Goal: Task Accomplishment & Management: Use online tool/utility

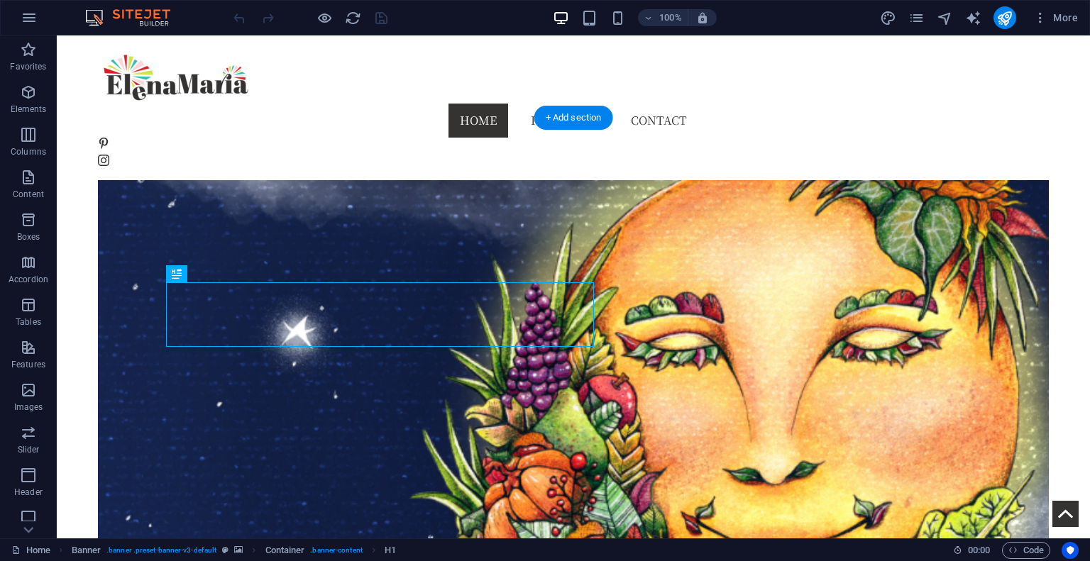
click at [836, 216] on figure at bounding box center [573, 344] width 951 height 453
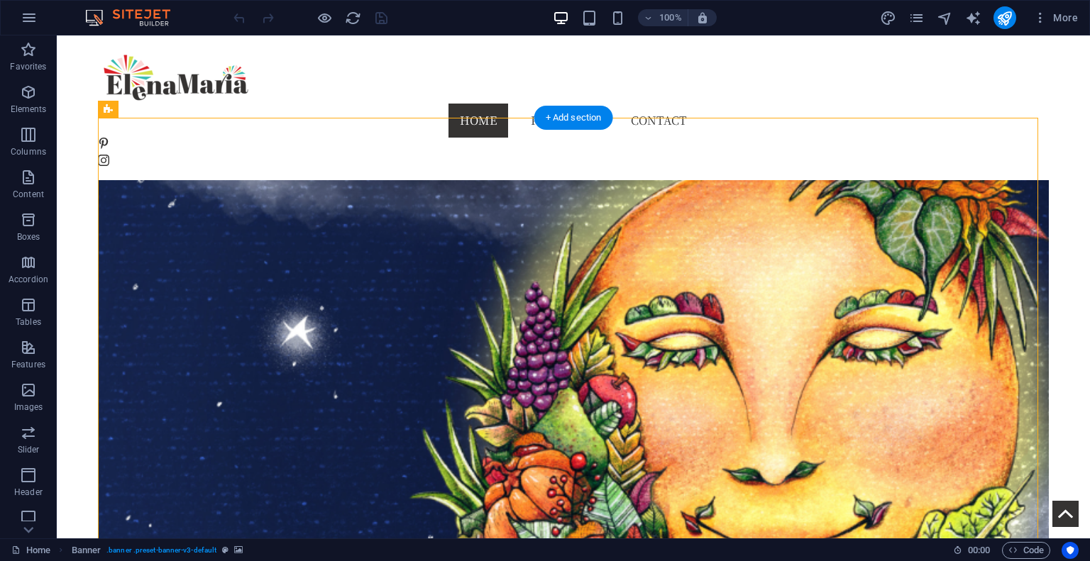
click at [862, 199] on figure at bounding box center [573, 344] width 951 height 453
click at [862, 197] on figure at bounding box center [573, 344] width 951 height 453
select select "vh"
select select "%"
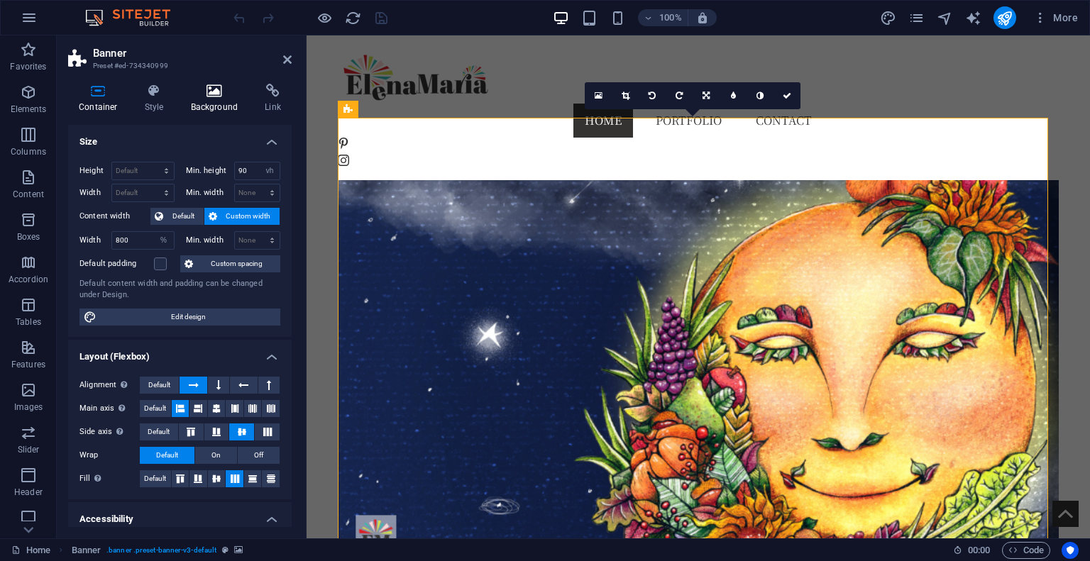
click at [212, 100] on h4 "Background" at bounding box center [217, 99] width 75 height 30
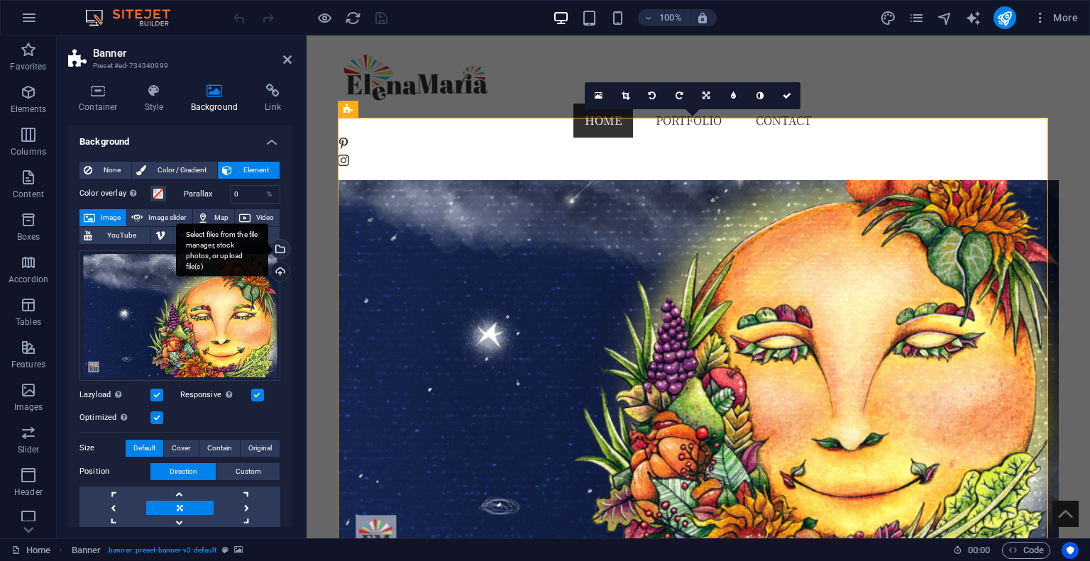
click at [278, 243] on div "Select files from the file manager, stock photos, or upload file(s)" at bounding box center [278, 250] width 21 height 21
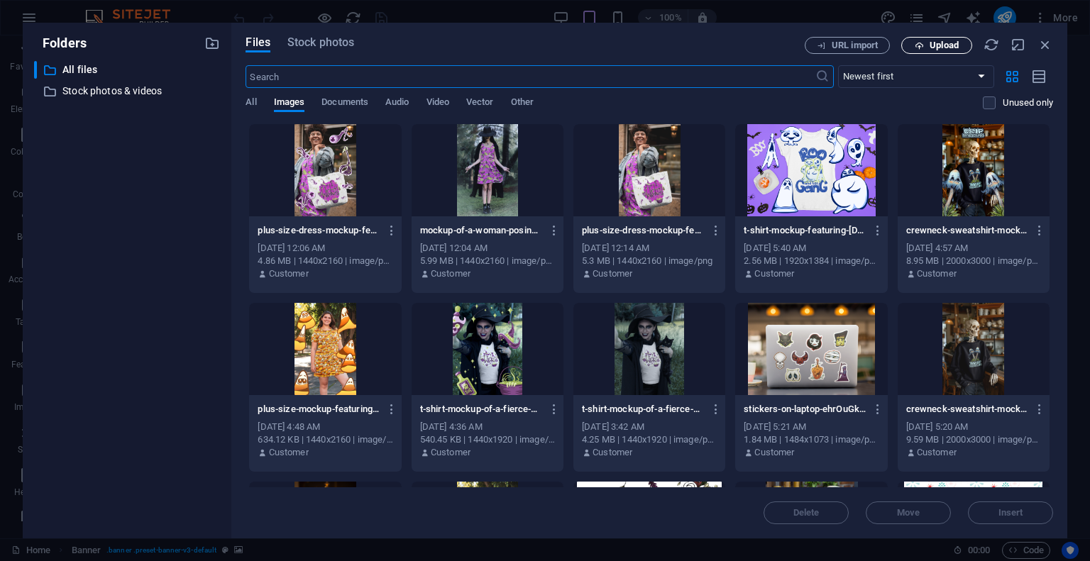
click at [938, 45] on span "Upload" at bounding box center [944, 45] width 29 height 9
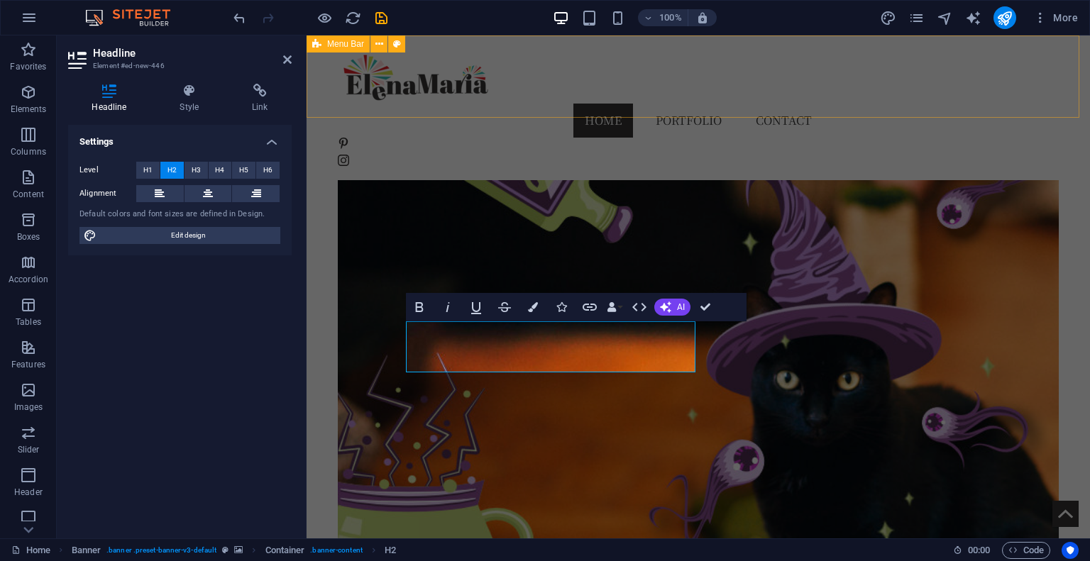
click at [988, 101] on div "Home Portfolio Contact" at bounding box center [699, 107] width 784 height 145
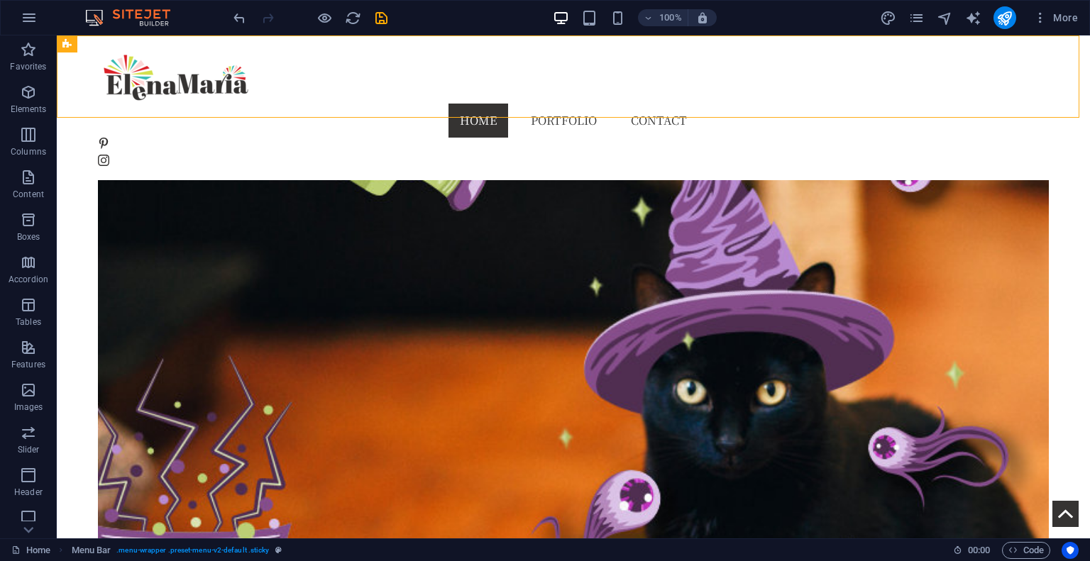
click at [380, 18] on icon "save" at bounding box center [381, 18] width 16 height 16
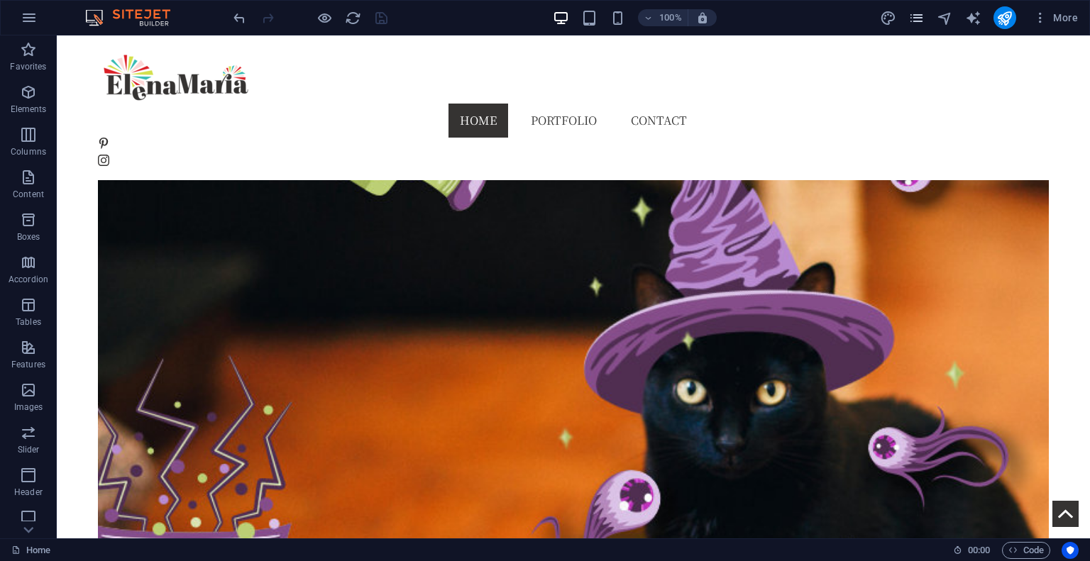
click at [918, 15] on icon "pages" at bounding box center [917, 18] width 16 height 16
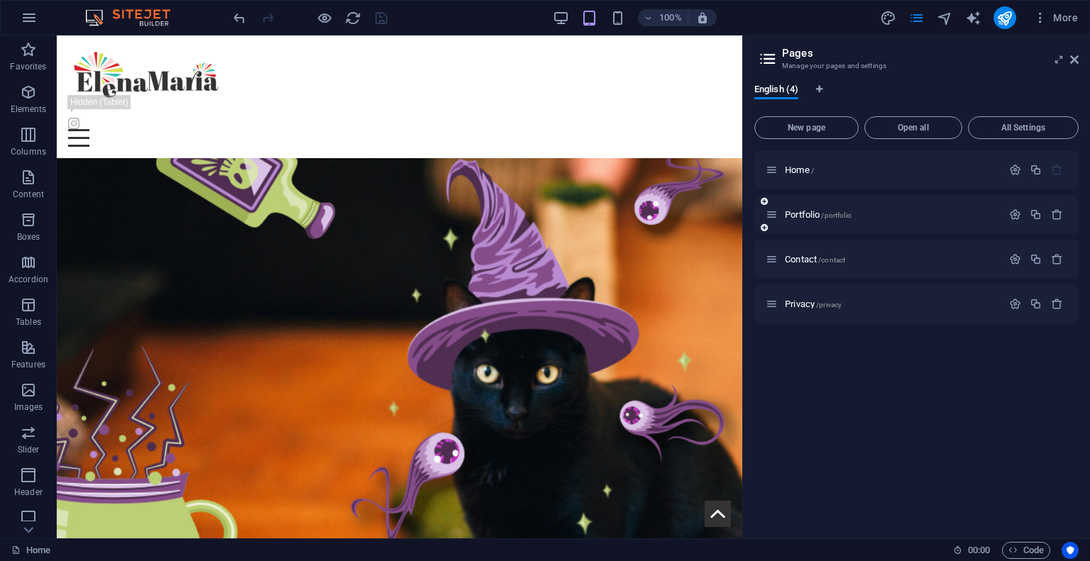
click at [772, 217] on icon at bounding box center [772, 215] width 12 height 12
click at [796, 215] on span "Portfolio /portfolio" at bounding box center [818, 214] width 67 height 11
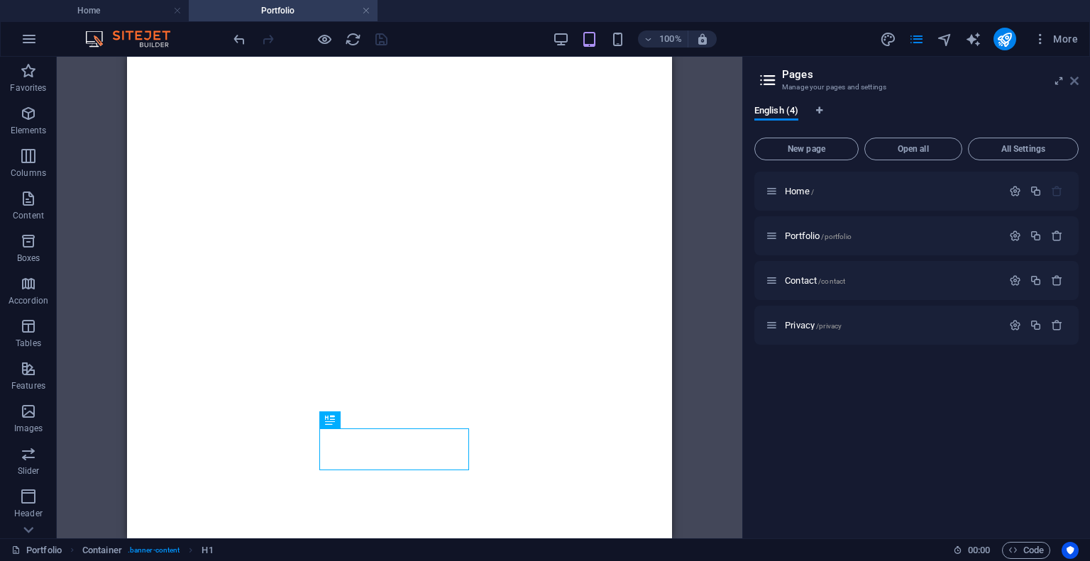
click at [1073, 84] on icon at bounding box center [1074, 80] width 9 height 11
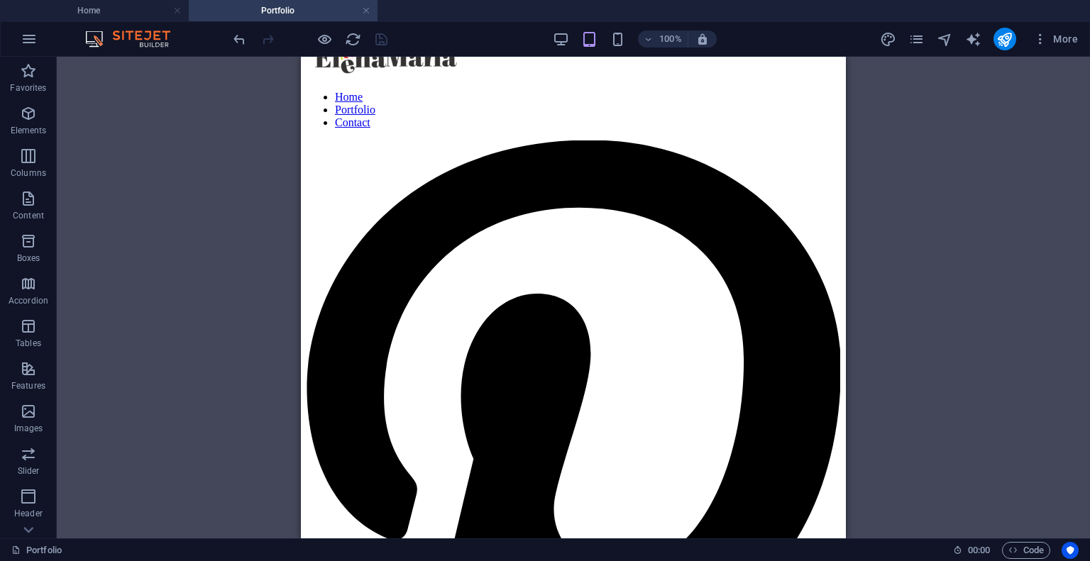
scroll to position [1, 0]
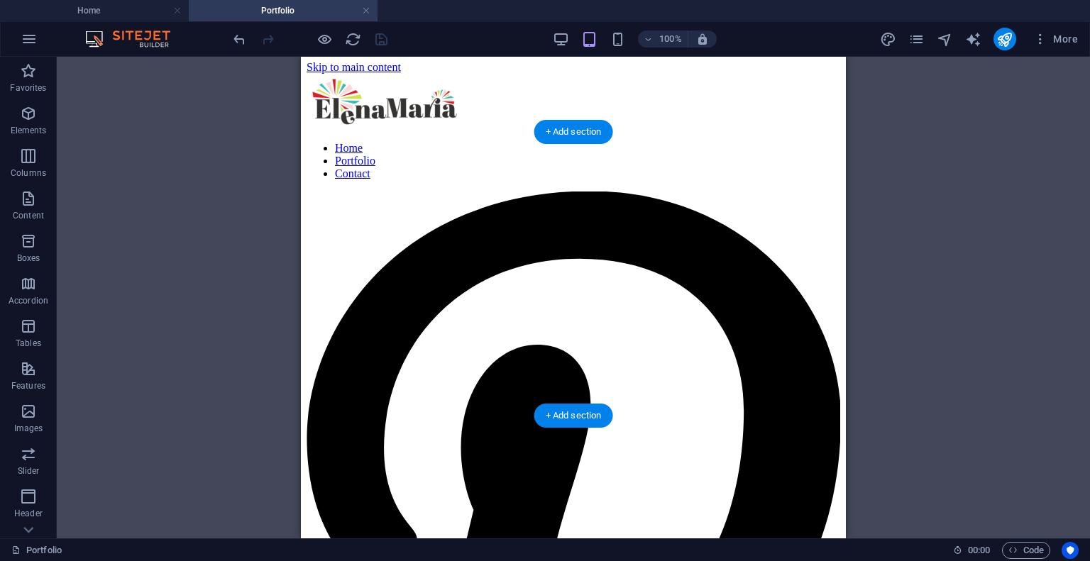
select select "vh"
select select "%"
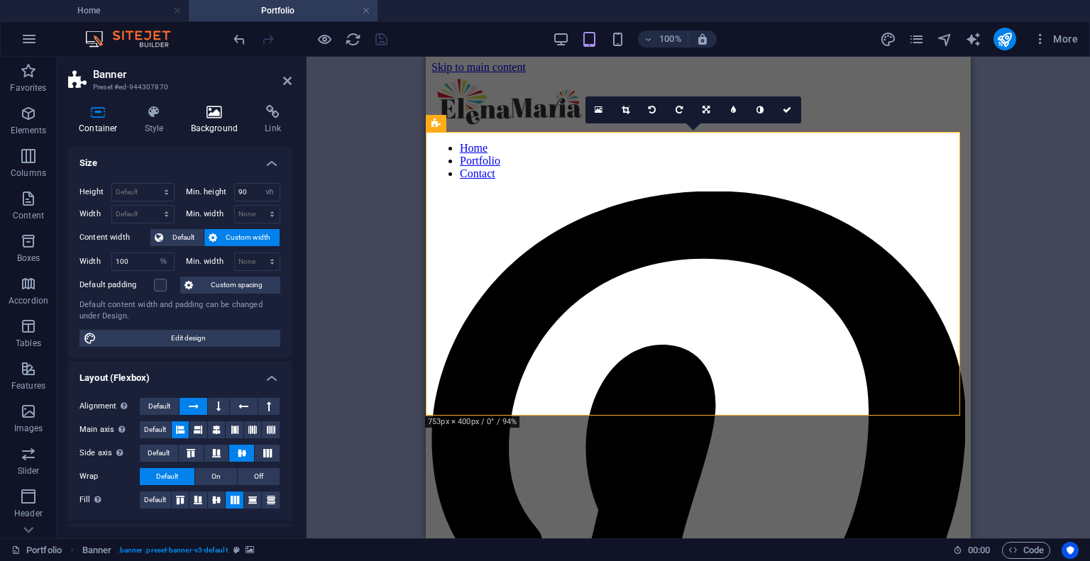
click at [221, 114] on icon at bounding box center [214, 112] width 69 height 14
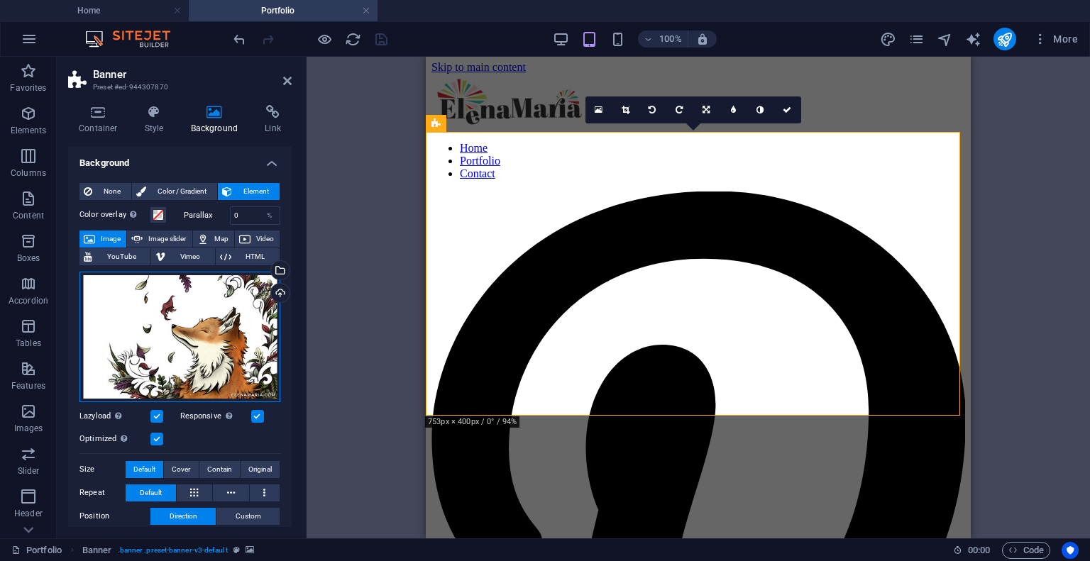
click at [202, 334] on div "Drag files here, click to choose files or select files from Files or our free s…" at bounding box center [180, 337] width 201 height 131
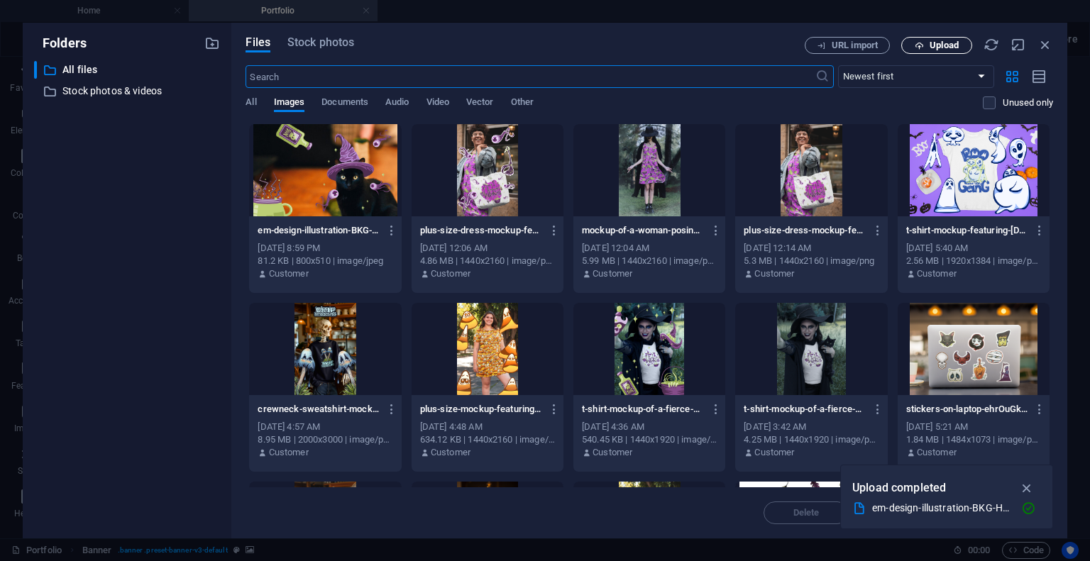
click at [941, 48] on span "Upload" at bounding box center [944, 45] width 29 height 9
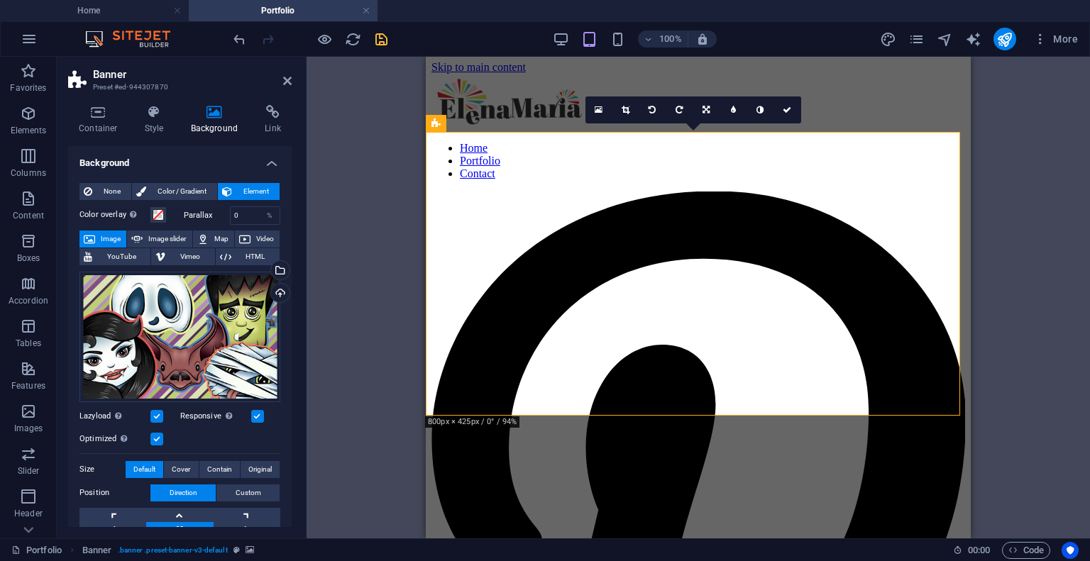
click at [376, 33] on icon "save" at bounding box center [381, 39] width 16 height 16
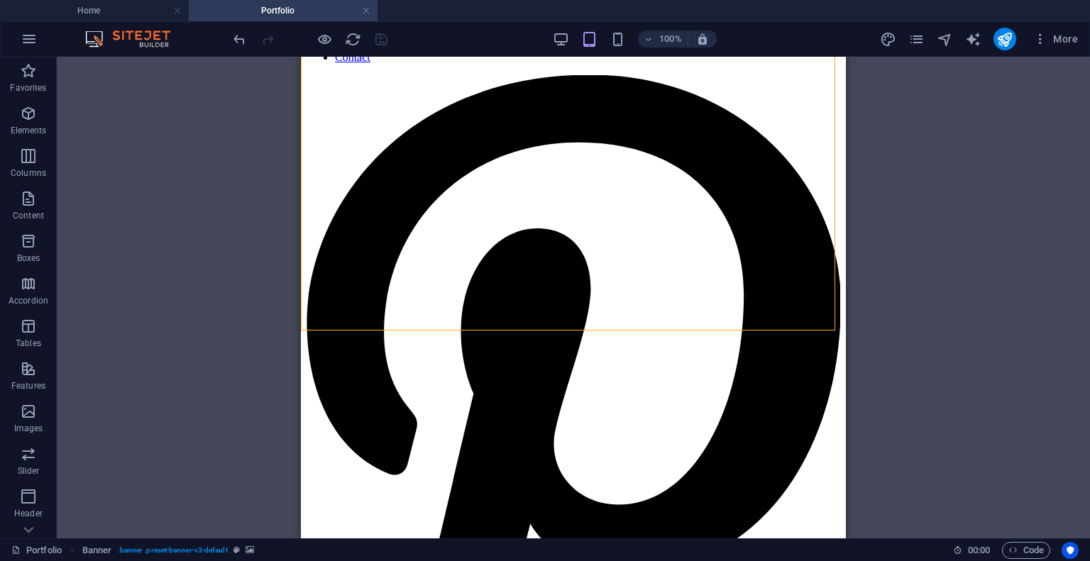
scroll to position [82, 0]
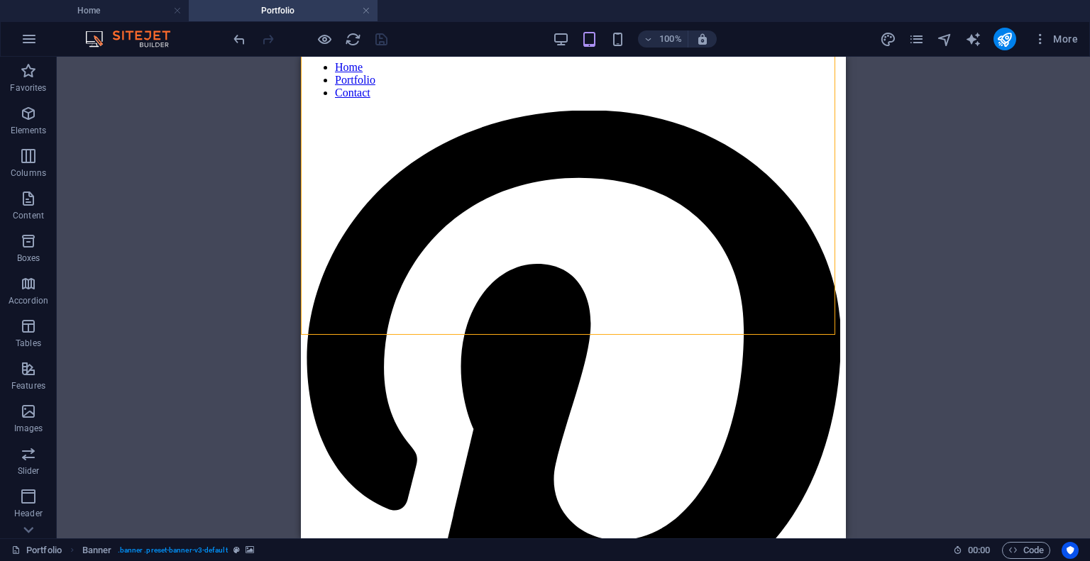
click at [1027, 135] on div "H1 Container Placeholder Banner Reference Container 2 columns" at bounding box center [574, 298] width 1034 height 482
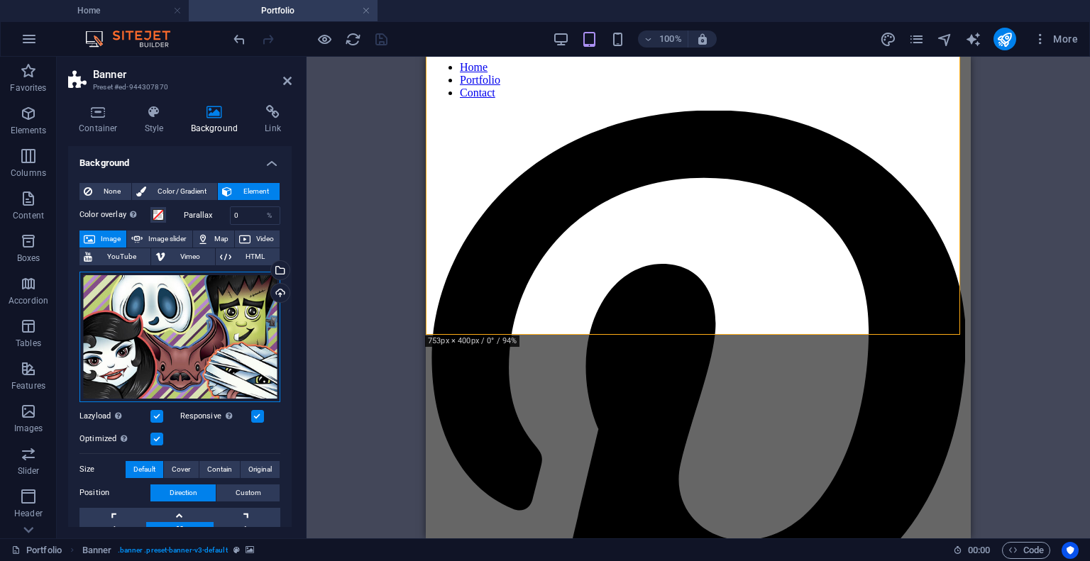
click at [215, 360] on div "Drag files here, click to choose files or select files from Files or our free s…" at bounding box center [180, 337] width 201 height 131
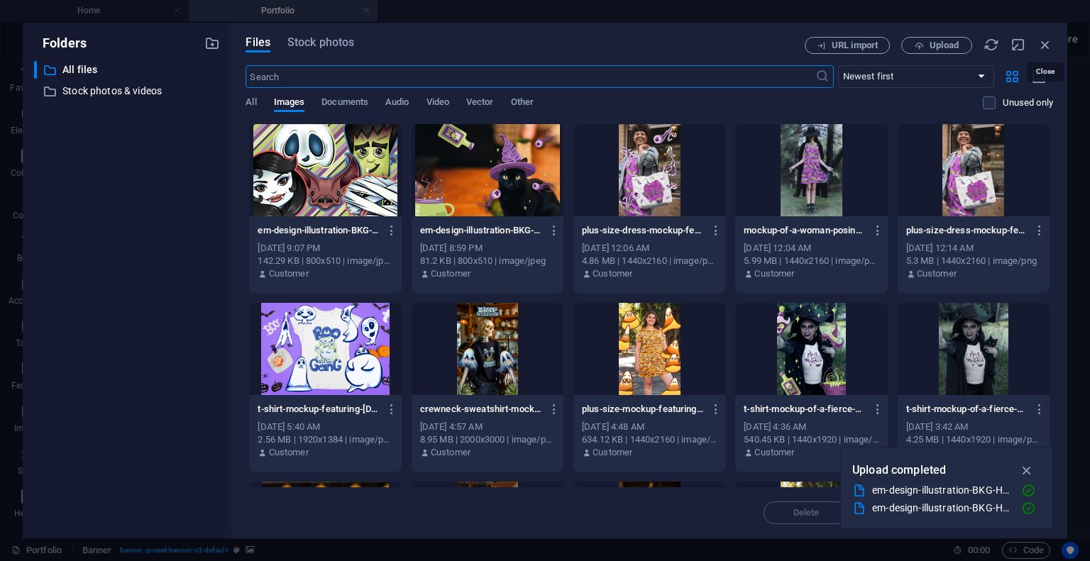
click at [1048, 42] on icon "button" at bounding box center [1046, 45] width 16 height 16
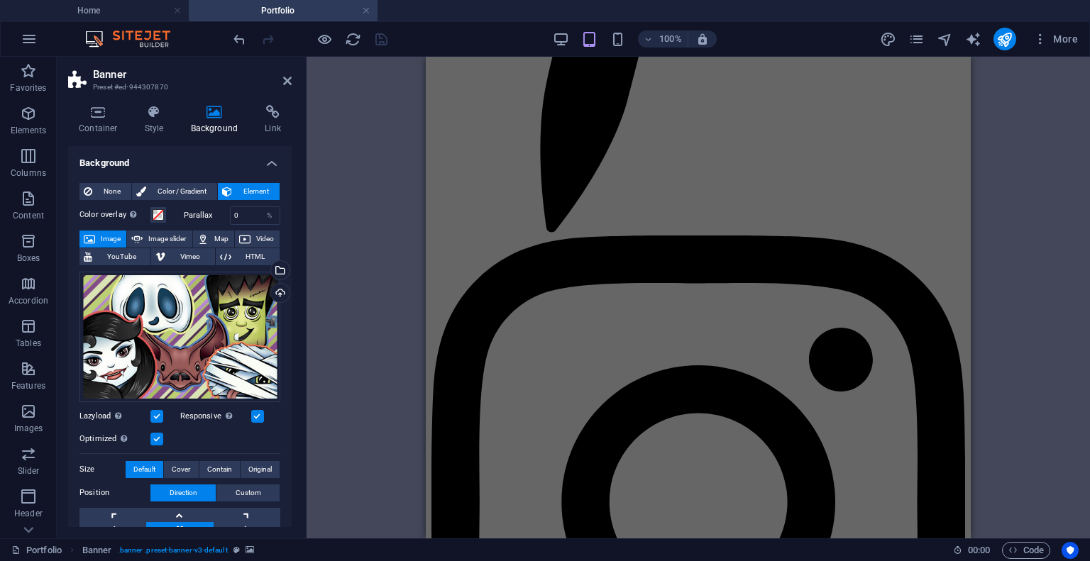
scroll to position [710, 0]
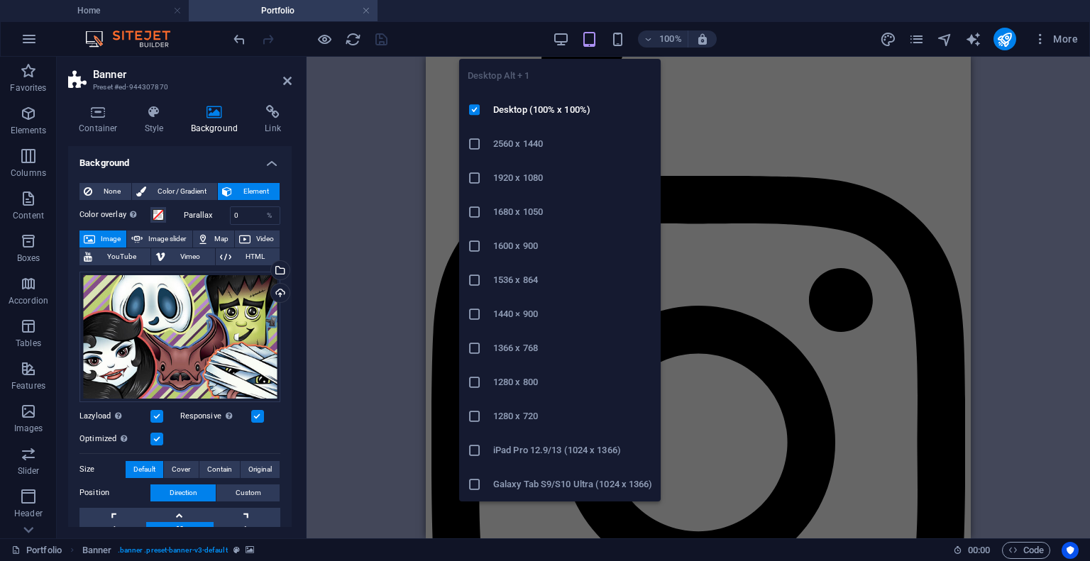
click at [564, 34] on icon "button" at bounding box center [561, 39] width 16 height 16
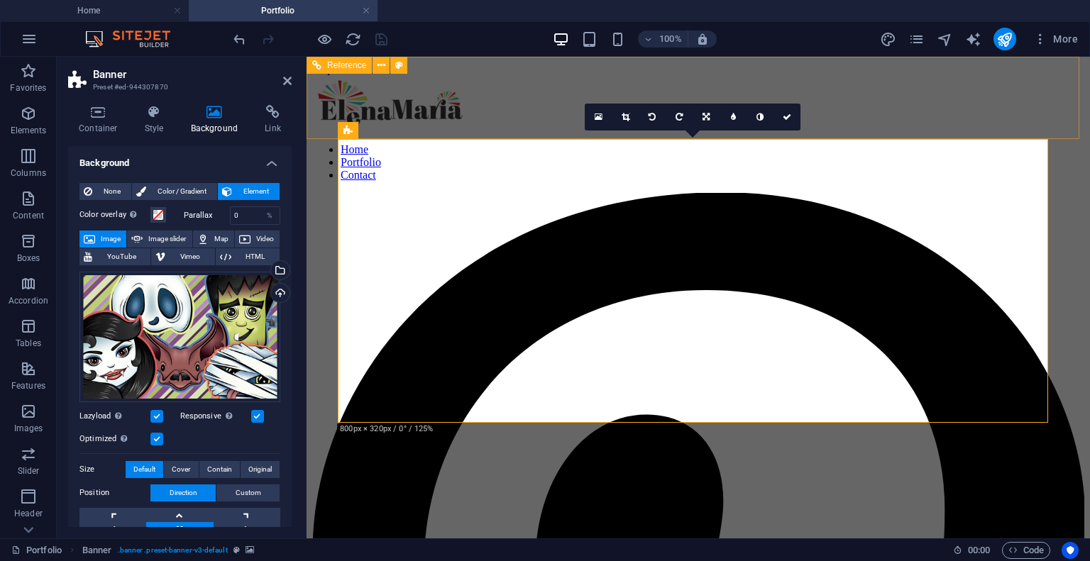
click at [944, 143] on nav "Home Portfolio Contact" at bounding box center [698, 162] width 772 height 38
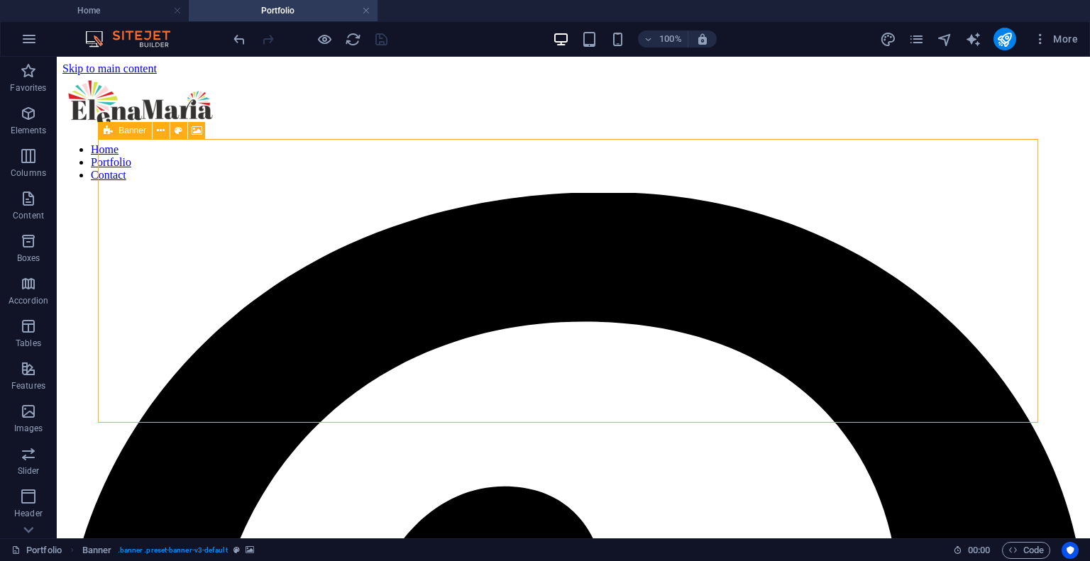
click at [108, 133] on icon at bounding box center [108, 130] width 9 height 17
click at [110, 135] on icon at bounding box center [108, 130] width 9 height 17
click at [165, 133] on button at bounding box center [161, 130] width 17 height 17
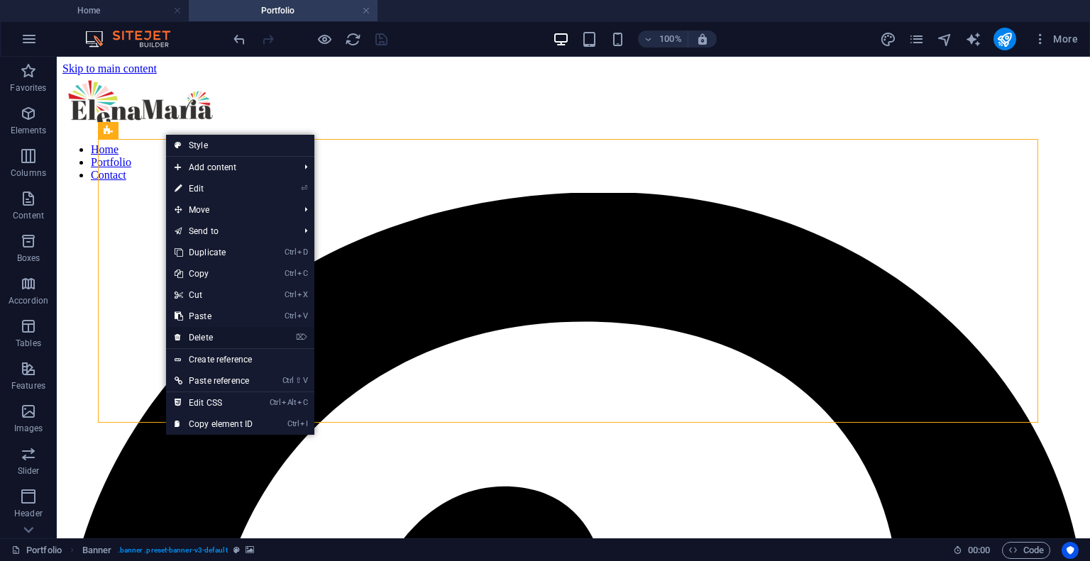
click at [231, 338] on link "⌦ Delete" at bounding box center [213, 337] width 95 height 21
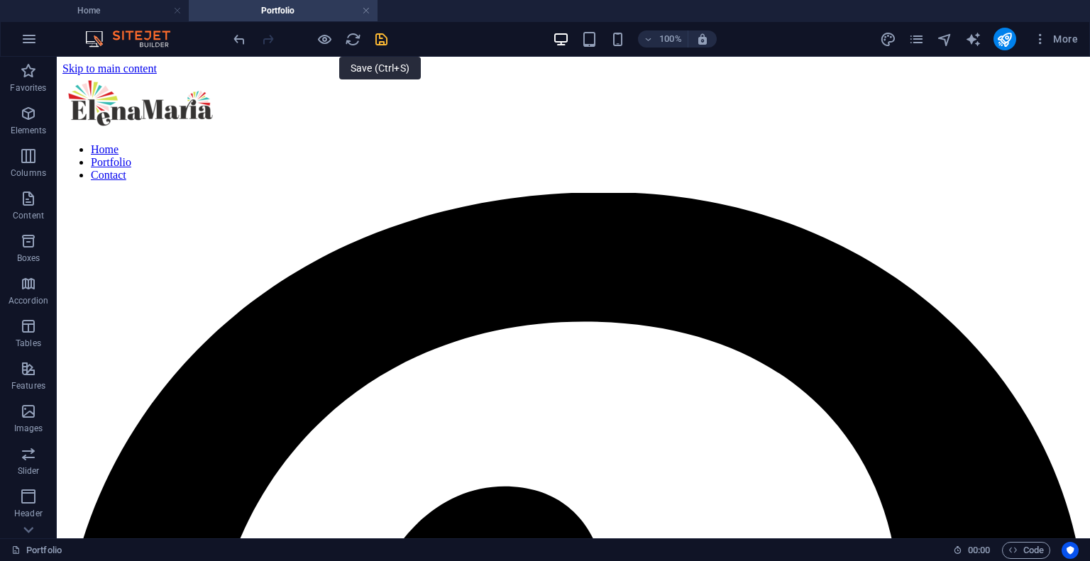
click at [375, 35] on icon "save" at bounding box center [381, 39] width 16 height 16
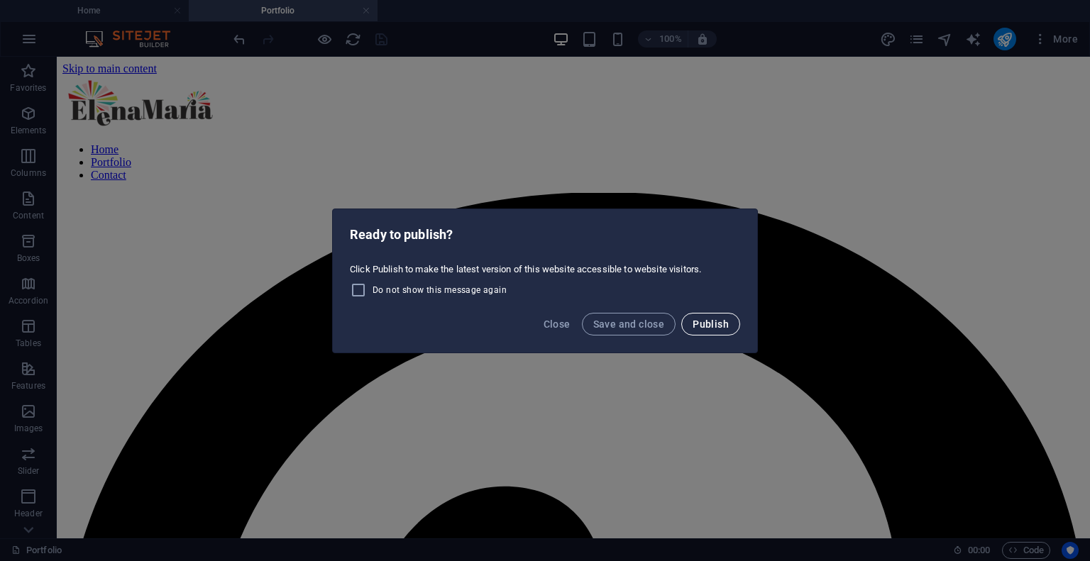
click at [721, 326] on span "Publish" at bounding box center [711, 324] width 36 height 11
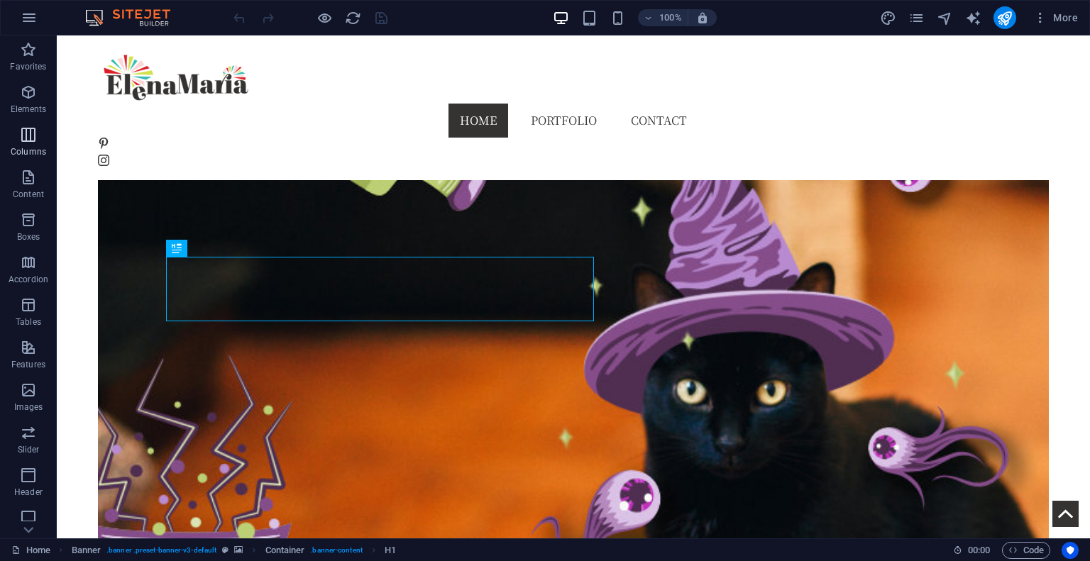
click at [26, 96] on icon "button" at bounding box center [28, 92] width 17 height 17
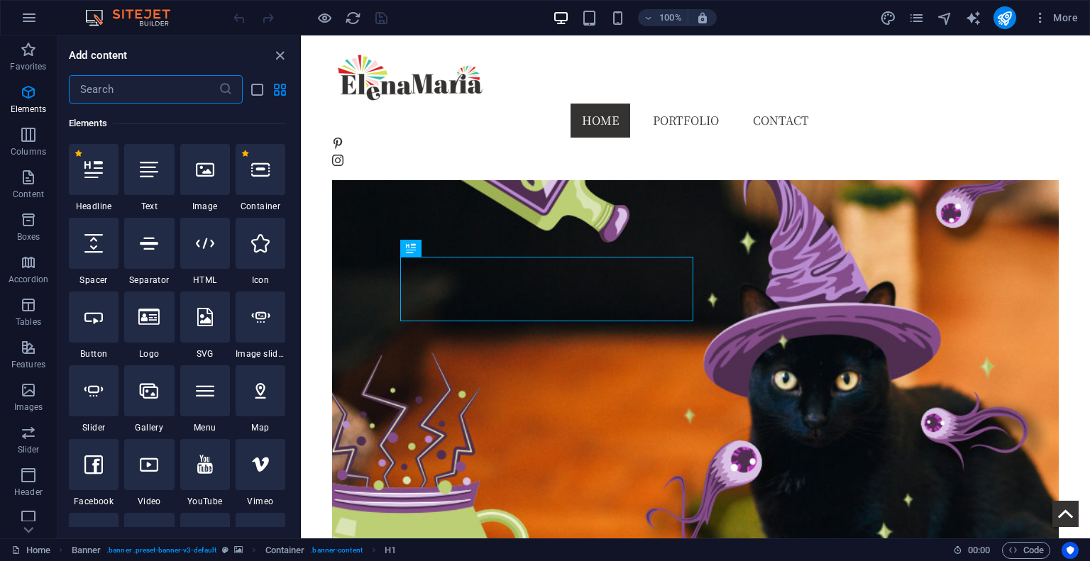
click at [177, 82] on input "text" at bounding box center [144, 89] width 150 height 28
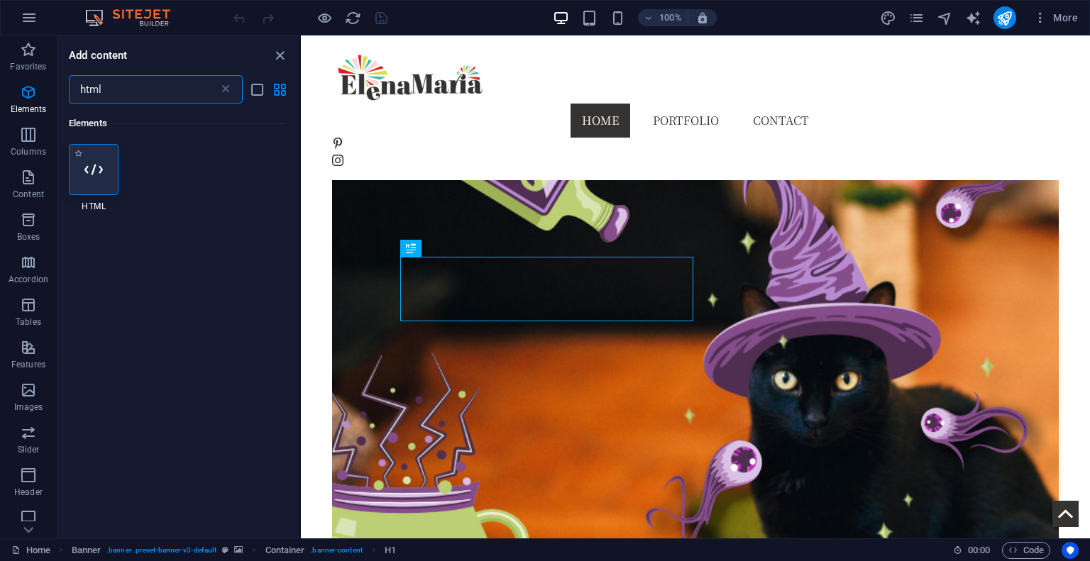
type input "html"
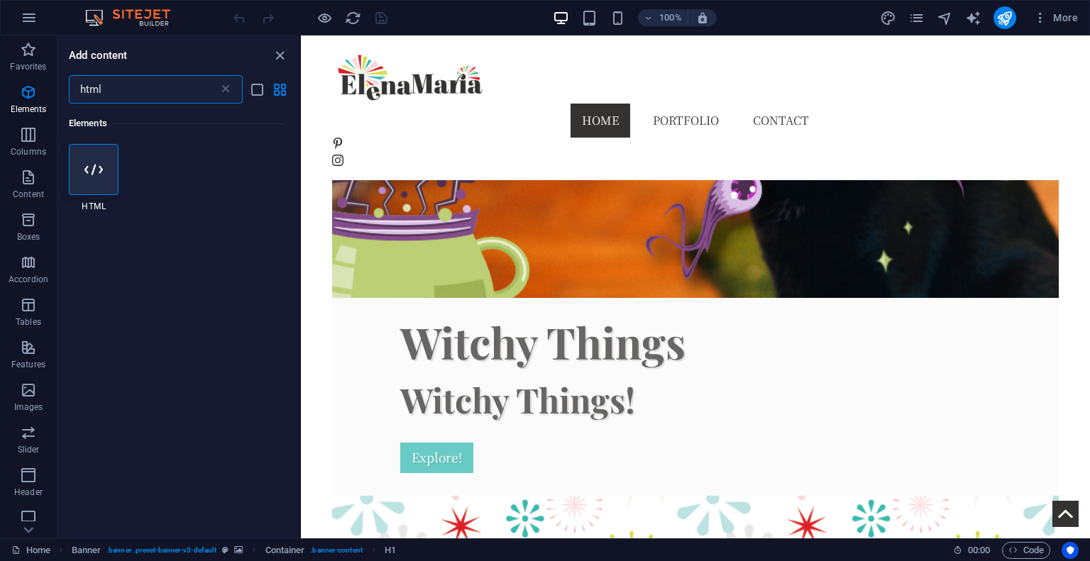
scroll to position [742, 0]
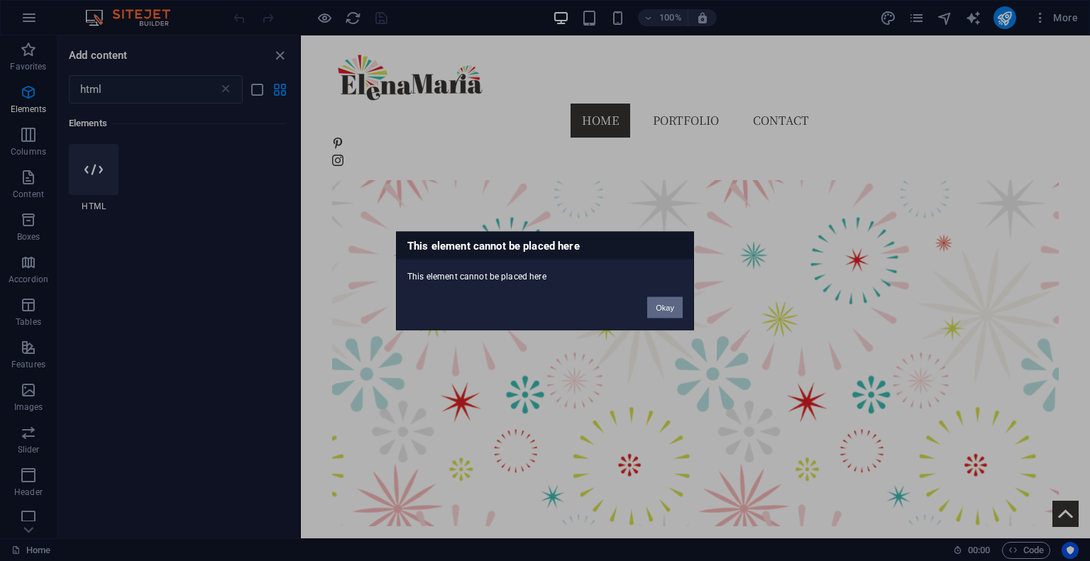
click at [657, 311] on button "Okay" at bounding box center [664, 307] width 35 height 21
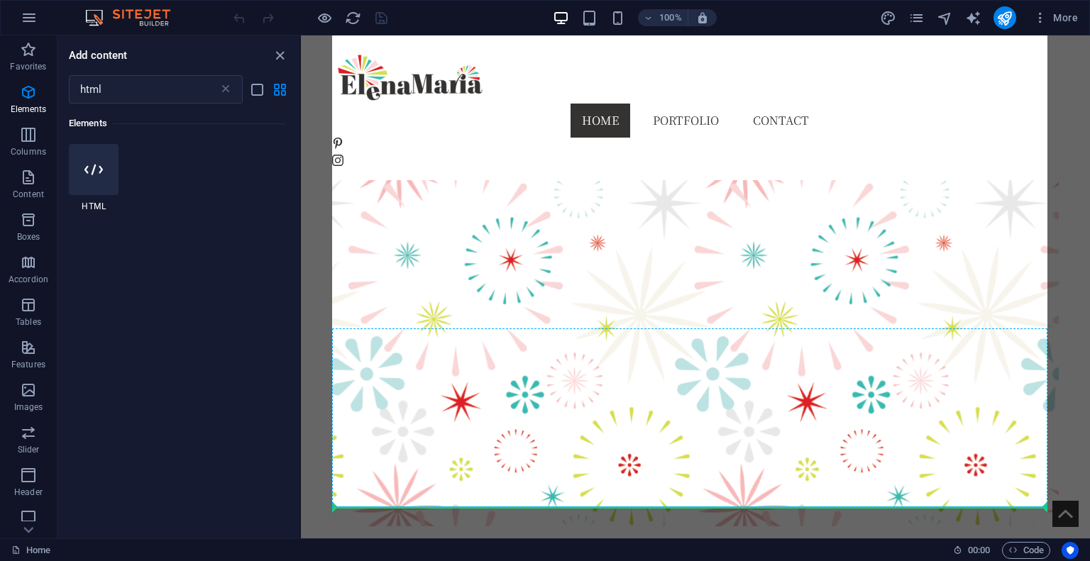
scroll to position [757, 0]
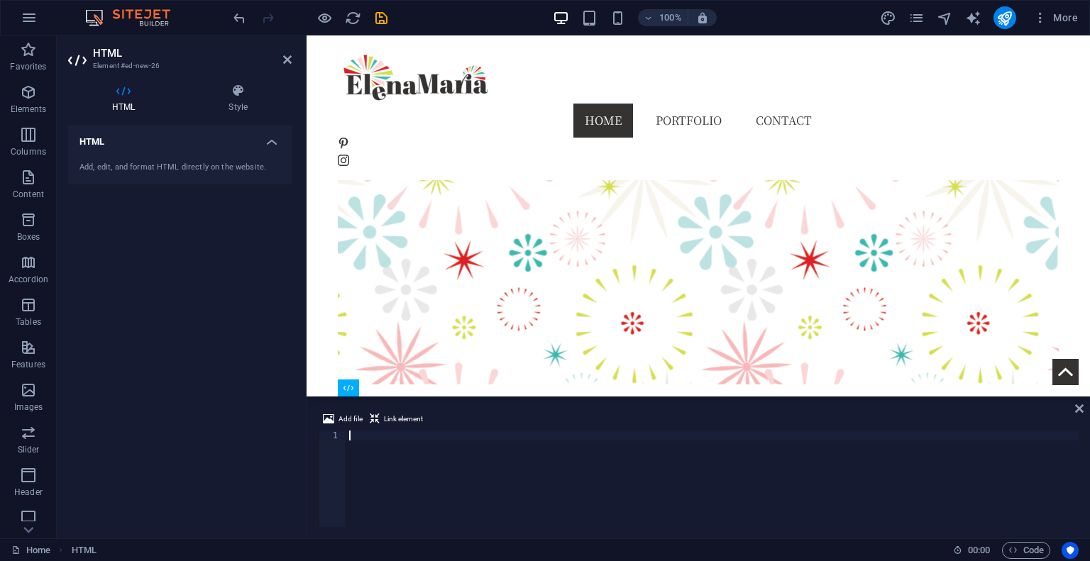
type textarea "<!-- End of Statcounter Code -->"
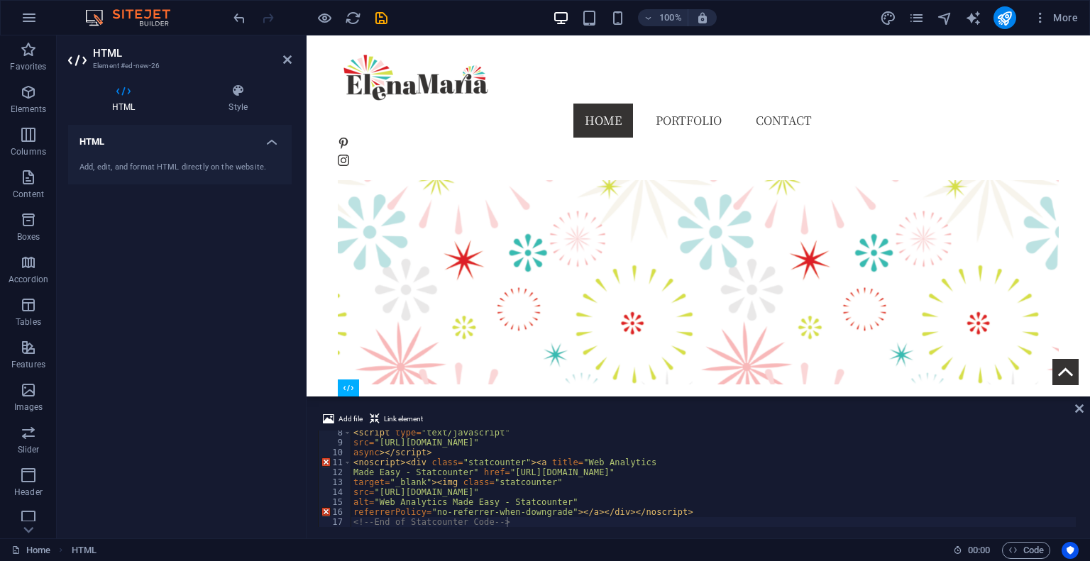
scroll to position [801, 0]
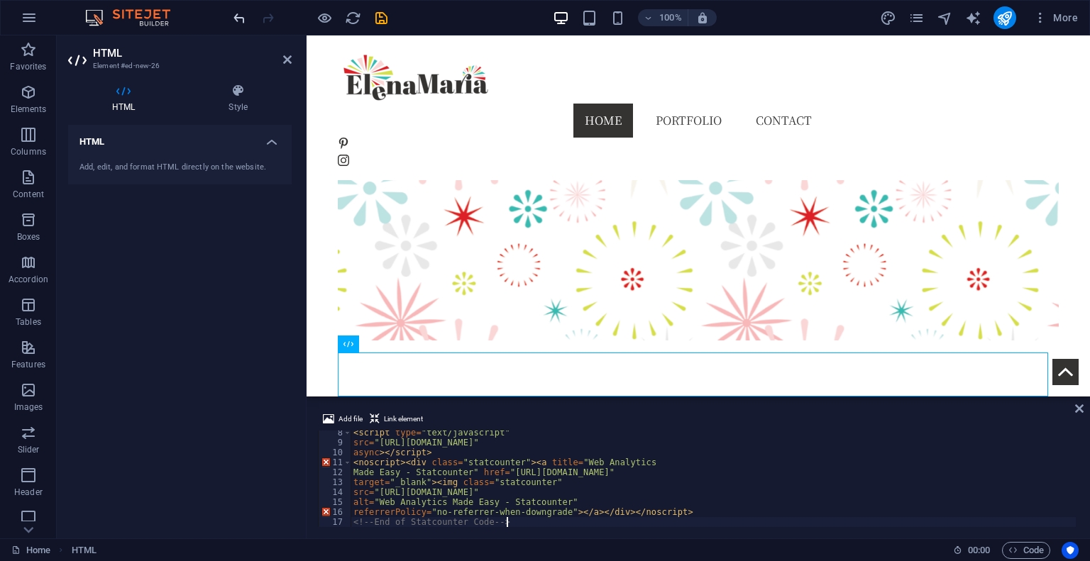
click at [241, 14] on icon "undo" at bounding box center [239, 18] width 16 height 16
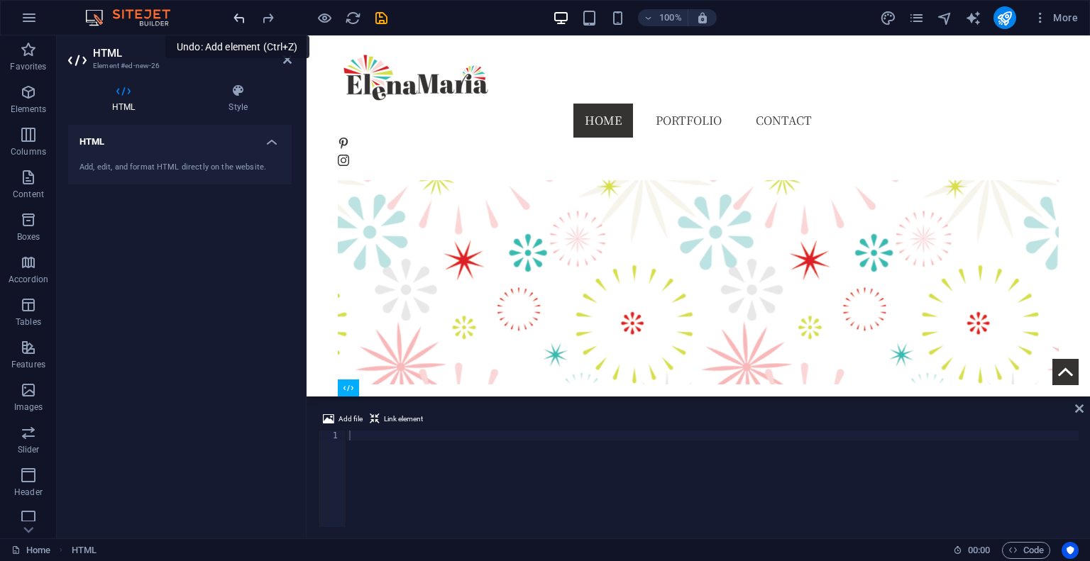
click at [239, 18] on icon "undo" at bounding box center [239, 18] width 16 height 16
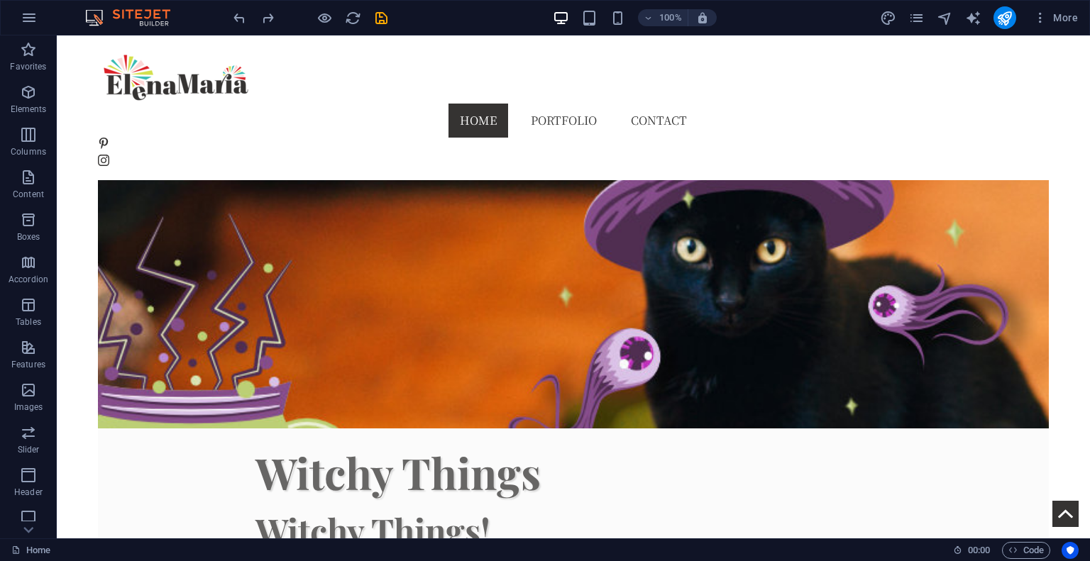
scroll to position [0, 0]
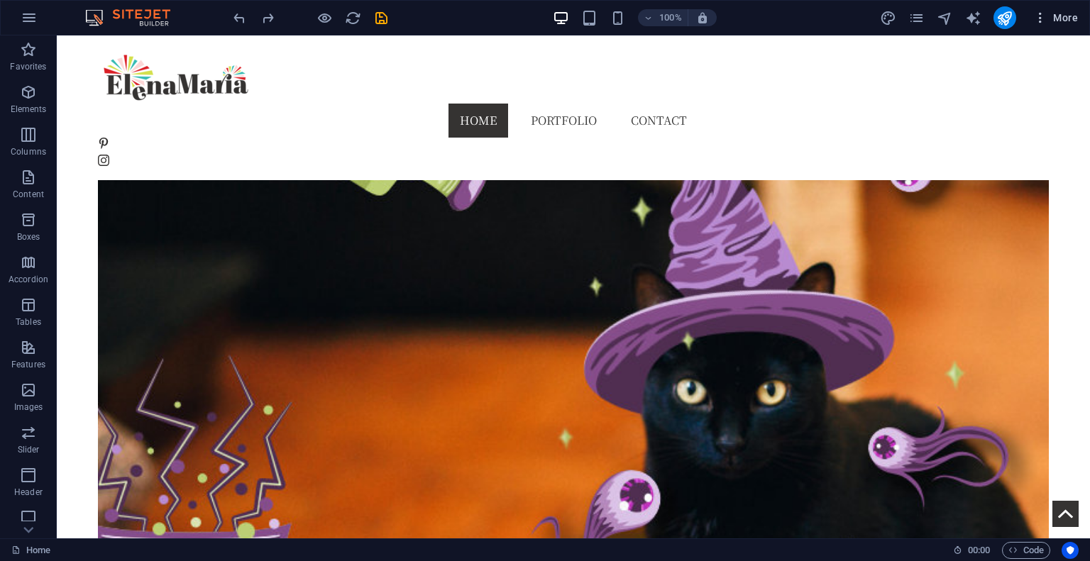
click at [1070, 16] on span "More" at bounding box center [1056, 18] width 45 height 14
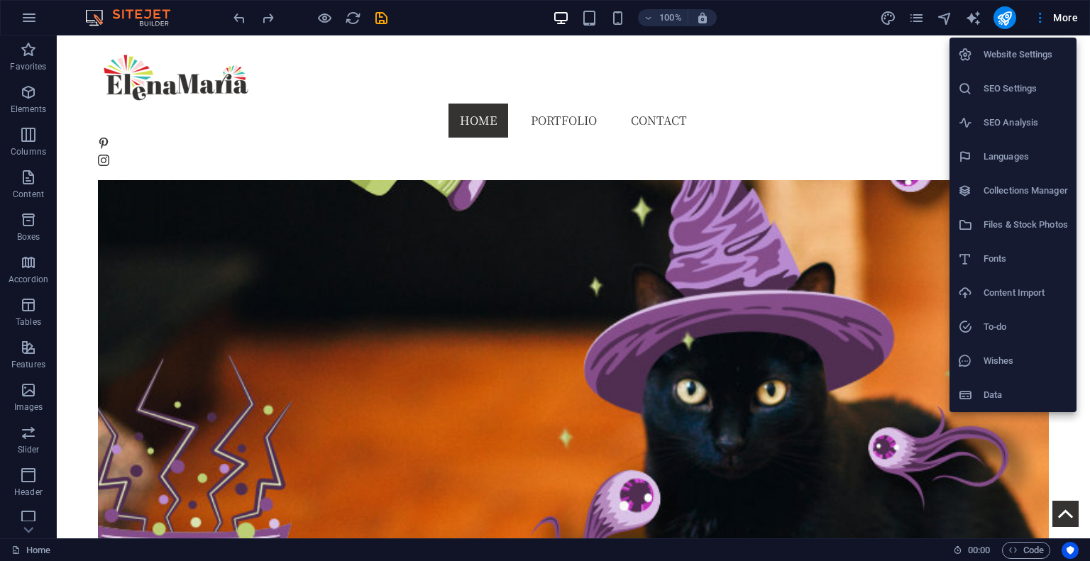
click at [1032, 89] on h6 "SEO Settings" at bounding box center [1026, 88] width 84 height 17
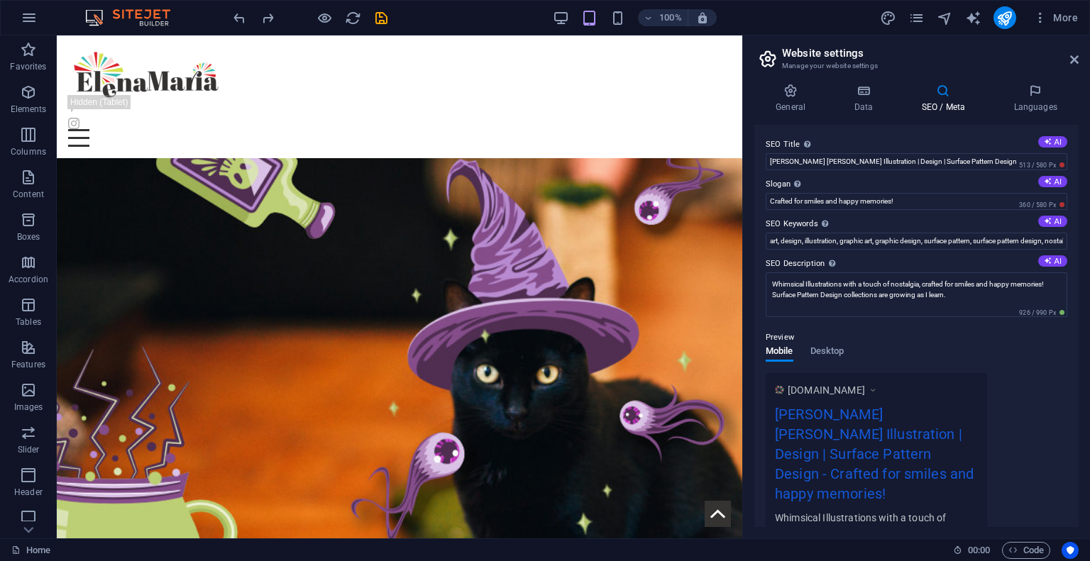
scroll to position [26, 0]
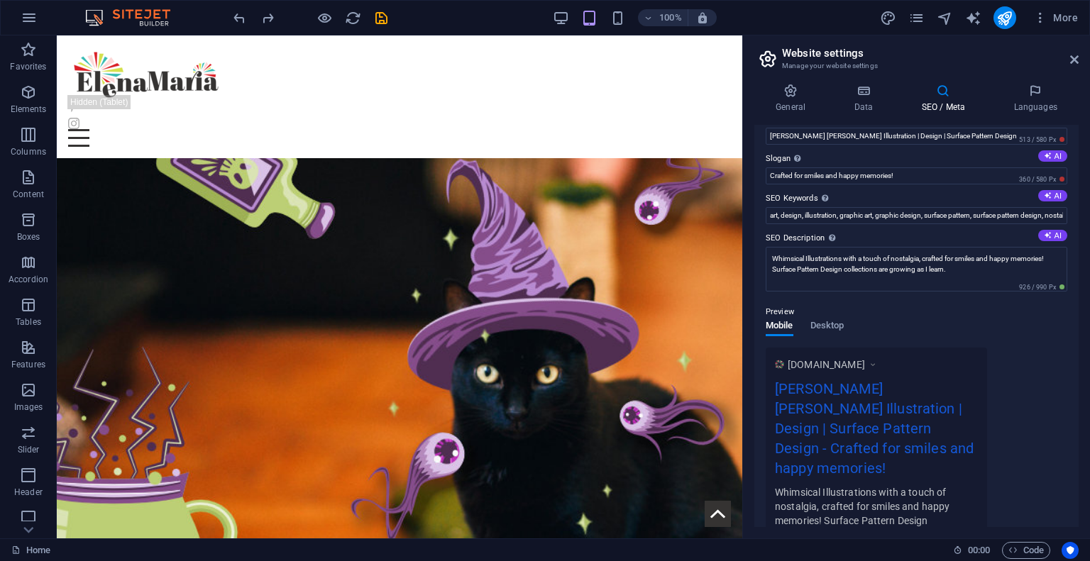
click at [1080, 442] on div "General Data SEO / Meta Languages Website name EM Design & Illustration - Spark…" at bounding box center [916, 305] width 347 height 466
click at [1074, 444] on div "SEO Title The title of your website - make it something that stands out in sear…" at bounding box center [917, 326] width 324 height 402
click at [1075, 417] on div "SEO Title The title of your website - make it something that stands out in sear…" at bounding box center [917, 326] width 324 height 402
click at [1073, 426] on div "SEO Title The title of your website - make it something that stands out in sear…" at bounding box center [917, 326] width 324 height 402
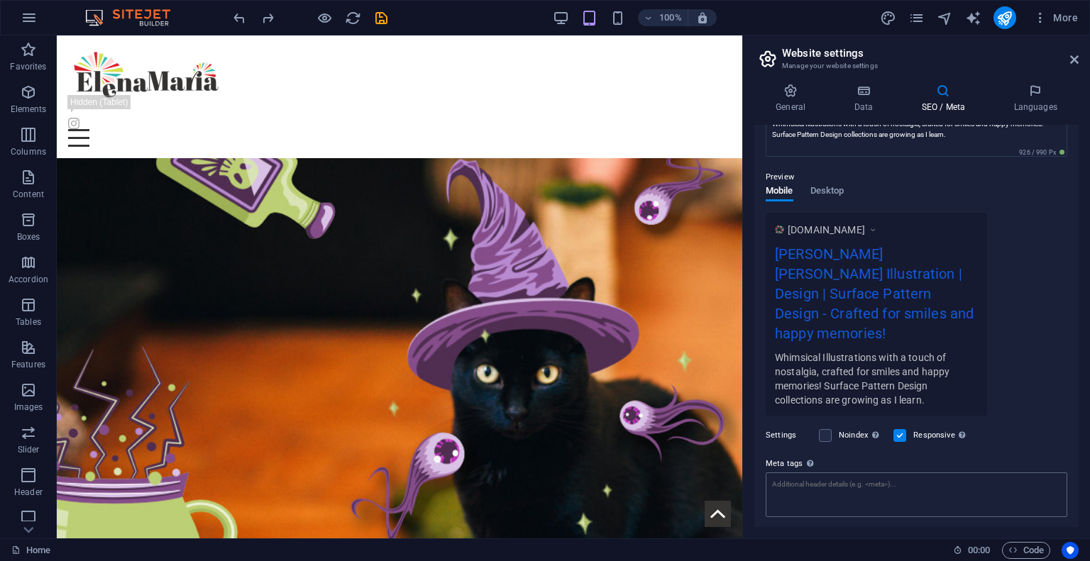
scroll to position [221, 0]
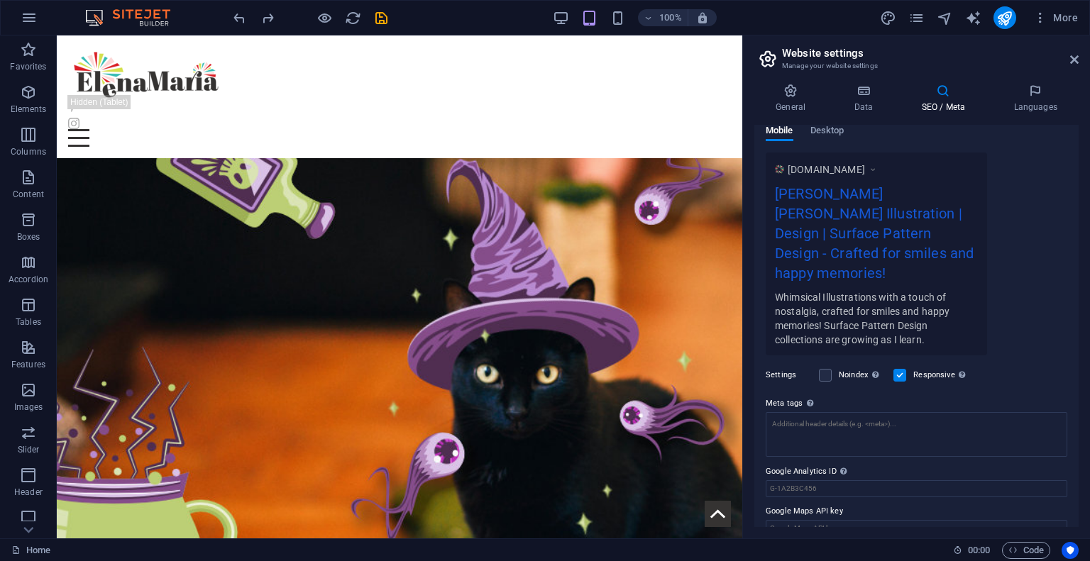
click at [1079, 280] on div "General Data SEO / Meta Languages Website name EM Design & Illustration - Spark…" at bounding box center [916, 305] width 347 height 466
click at [856, 109] on h4 "Data" at bounding box center [866, 99] width 67 height 30
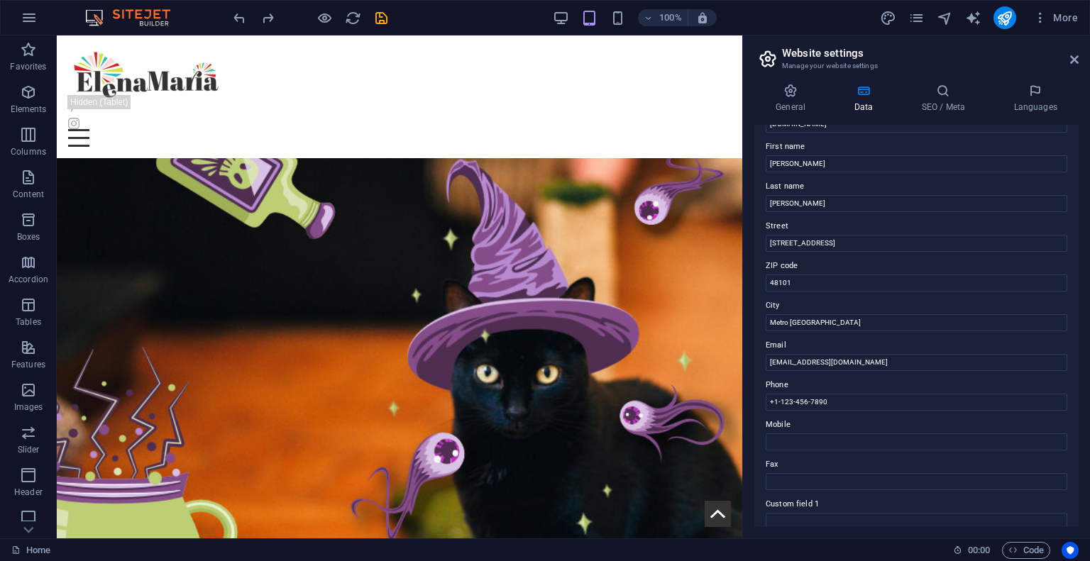
scroll to position [131, 0]
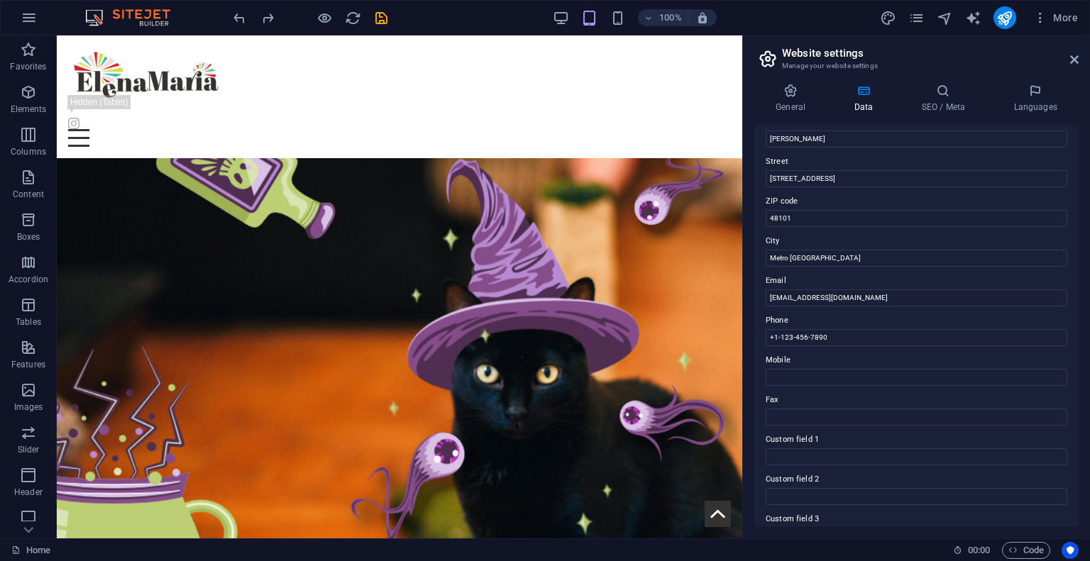
click at [1073, 476] on div "Contact data for this website. This can be used everywhere on the website and w…" at bounding box center [917, 326] width 324 height 402
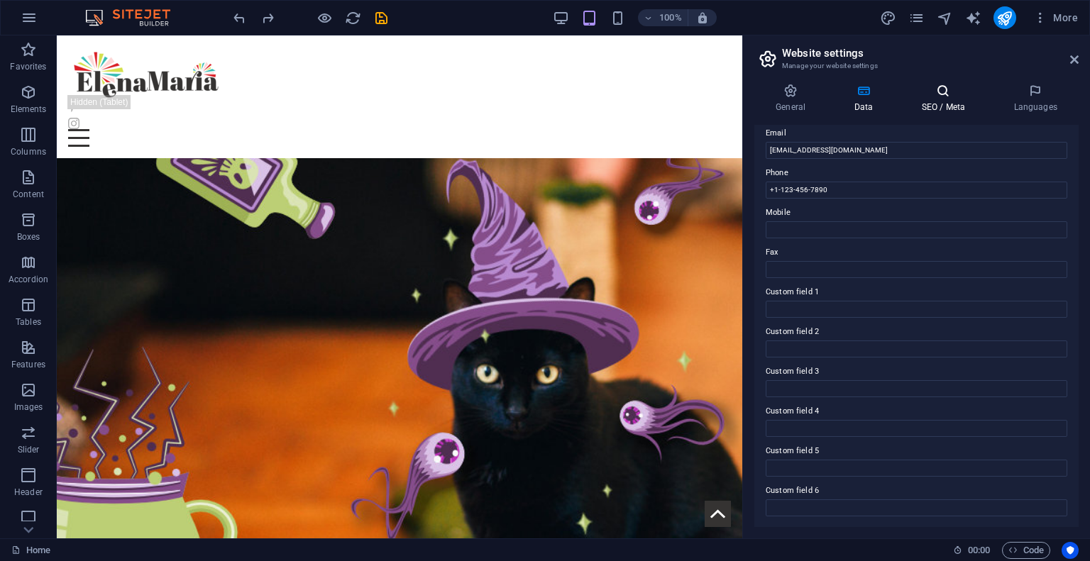
click at [950, 104] on h4 "SEO / Meta" at bounding box center [946, 99] width 92 height 30
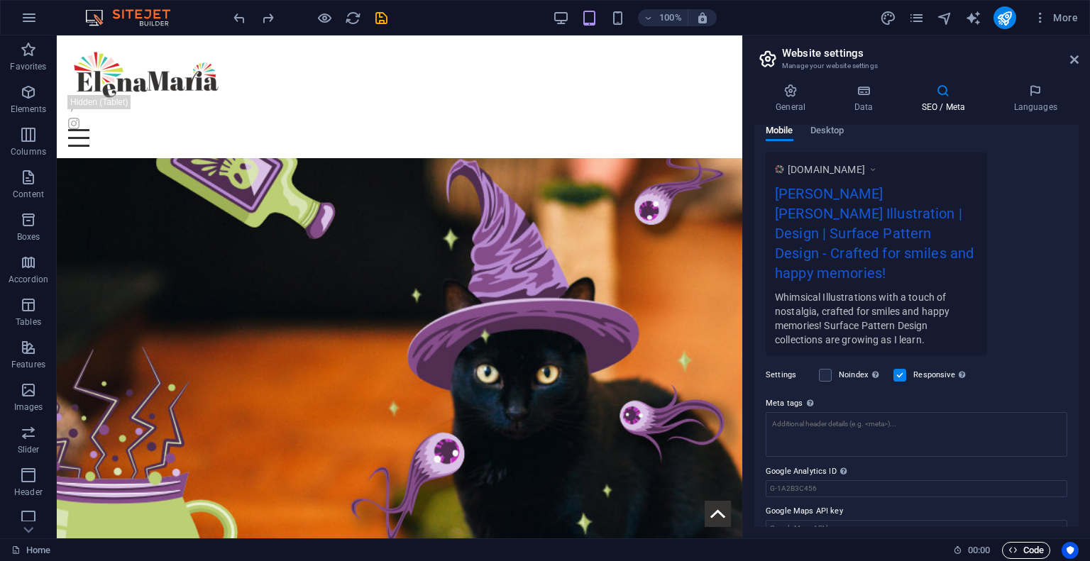
click at [1027, 554] on span "Code" at bounding box center [1026, 550] width 35 height 17
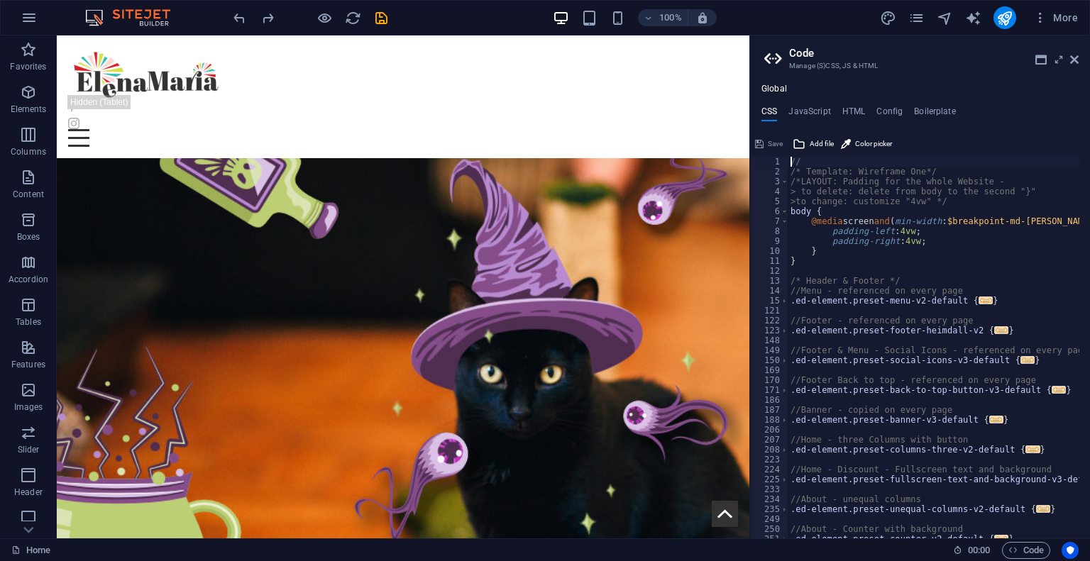
click at [853, 110] on h4 "HTML" at bounding box center [854, 114] width 23 height 16
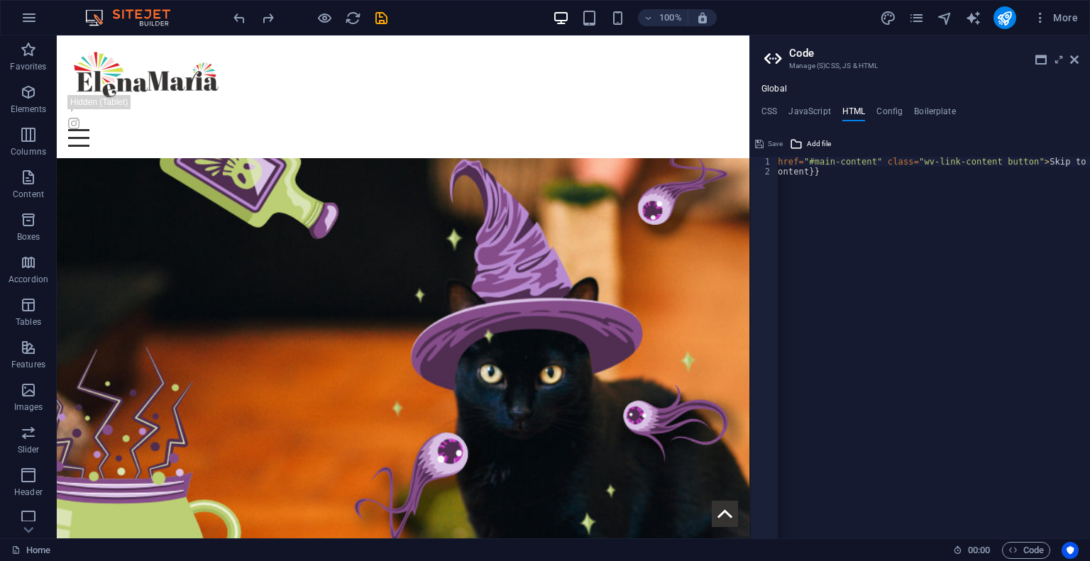
scroll to position [0, 66]
click at [1057, 154] on div "<a href="#main-content" class="wv-link-content button">Skip to main content</a>…" at bounding box center [920, 336] width 340 height 406
click at [855, 217] on div "< a href = "#main-content" class = "wv-link-content button" > Skip to main cont…" at bounding box center [970, 352] width 383 height 391
type textarea "{{content}}"
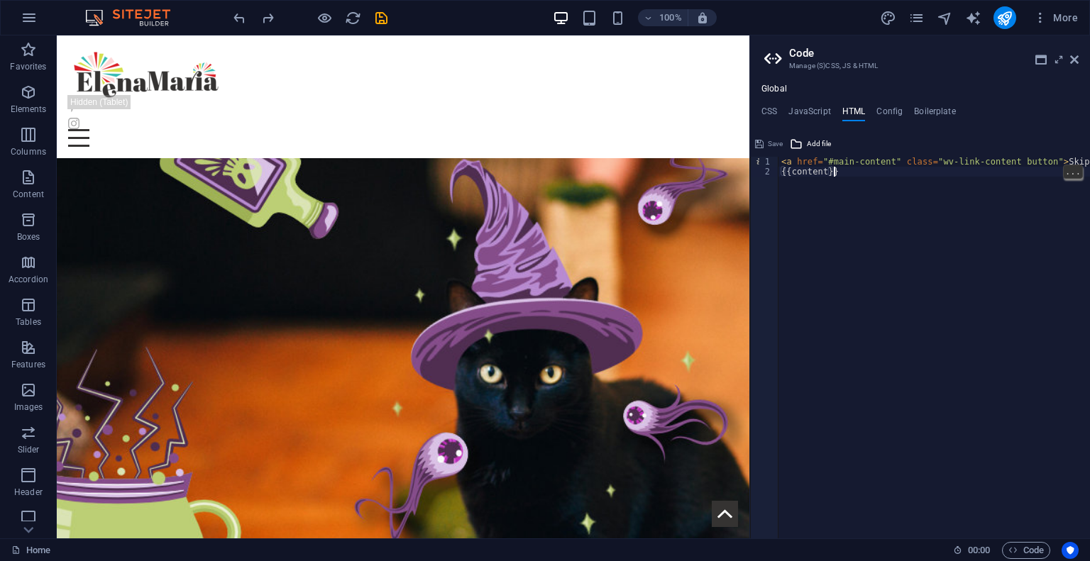
click at [864, 214] on div "< a href = "#main-content" class = "wv-link-content button" > Skip to main cont…" at bounding box center [970, 352] width 383 height 391
click at [875, 234] on div "< a href = "#main-content" class = "wv-link-content button" > Skip to main cont…" at bounding box center [970, 352] width 383 height 391
click at [887, 271] on div "< a href = "#main-content" class = "wv-link-content button" > Skip to main cont…" at bounding box center [970, 352] width 383 height 391
click at [911, 356] on div "< a href = "#main-content" class = "wv-link-content button" > Skip to main cont…" at bounding box center [970, 352] width 383 height 391
click at [980, 347] on div "< a href = "#main-content" class = "wv-link-content button" > Skip to main cont…" at bounding box center [970, 352] width 383 height 391
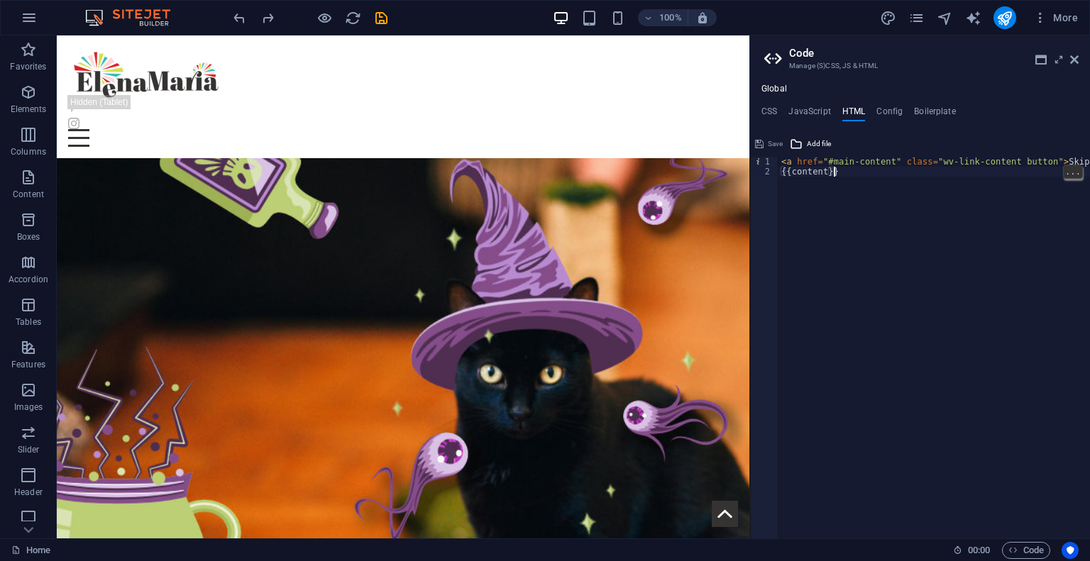
click at [1036, 319] on div "< a href = "#main-content" class = "wv-link-content button" > Skip to main cont…" at bounding box center [970, 352] width 383 height 391
click at [1034, 279] on div "< a href = "#main-content" class = "wv-link-content button" > Skip to main cont…" at bounding box center [970, 352] width 383 height 391
click at [1004, 233] on div "< a href = "#main-content" class = "wv-link-content button" > Skip to main cont…" at bounding box center [970, 352] width 383 height 391
click at [813, 110] on h4 "JavaScript" at bounding box center [810, 114] width 42 height 16
type textarea "/* JS for preset "Menu V2" */"
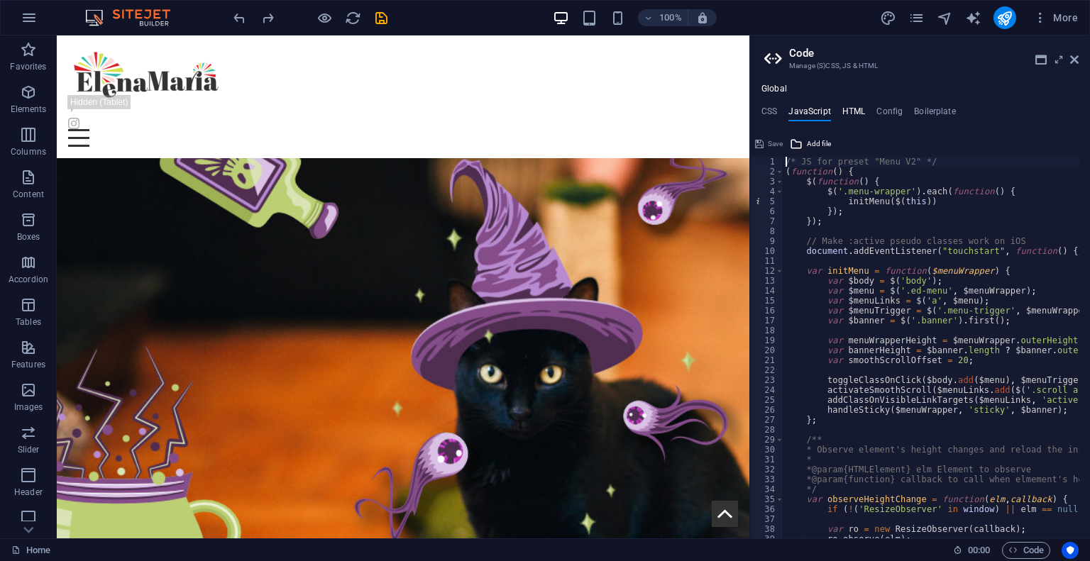
click at [853, 109] on h4 "HTML" at bounding box center [854, 114] width 23 height 16
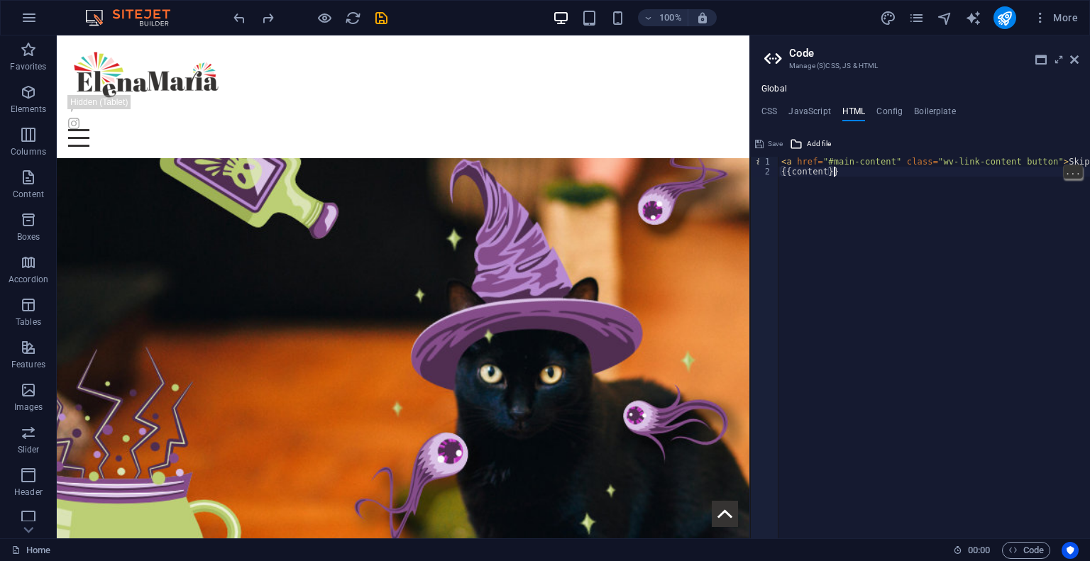
click at [934, 219] on div "< a href = "#main-content" class = "wv-link-content button" > Skip to main cont…" at bounding box center [970, 352] width 383 height 391
click at [1068, 178] on div "..." at bounding box center [1073, 172] width 20 height 14
click at [1024, 259] on div "< a href = "#main-content" class = "wv-link-content button" > Skip to main cont…" at bounding box center [970, 352] width 383 height 391
click at [859, 215] on div "< a href = "#main-content" class = "wv-link-content button" > Skip to main cont…" at bounding box center [970, 352] width 383 height 391
click at [884, 197] on div "< a href = "#main-content" class = "wv-link-content button" > Skip to main cont…" at bounding box center [970, 352] width 383 height 391
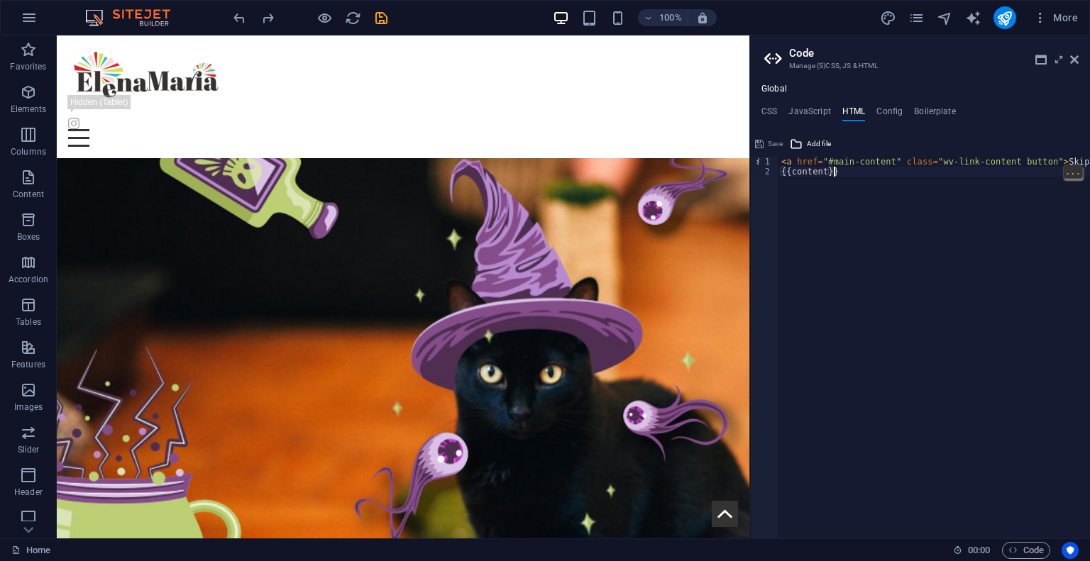
paste textarea "<!-- End of Statcounter Code -->"
type textarea "<!-- End of Statcounter Code -->"
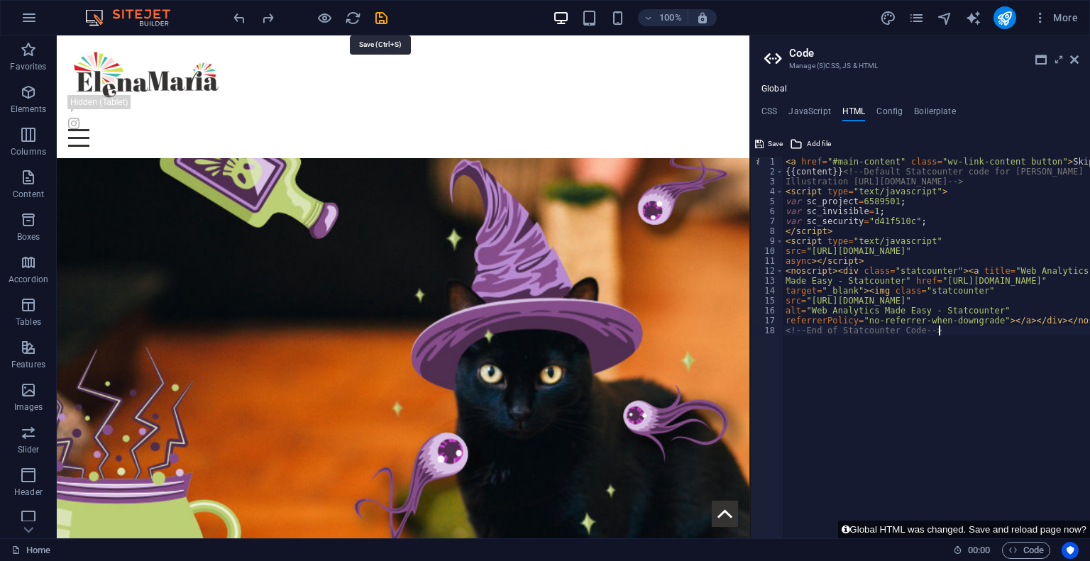
click at [378, 11] on icon "save" at bounding box center [381, 18] width 16 height 16
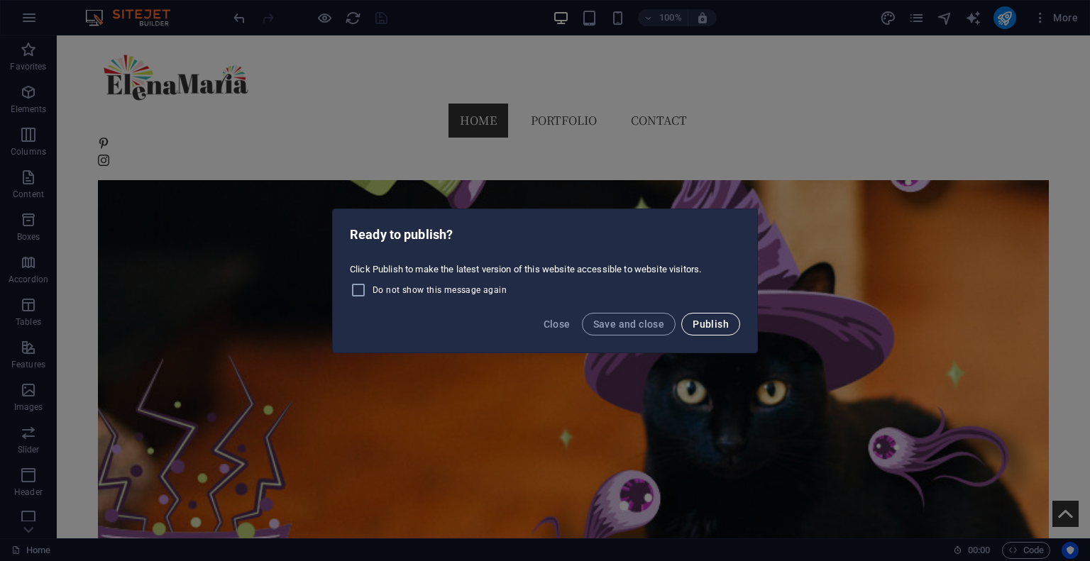
click at [722, 329] on span "Publish" at bounding box center [711, 324] width 36 height 11
